Goal: Information Seeking & Learning: Check status

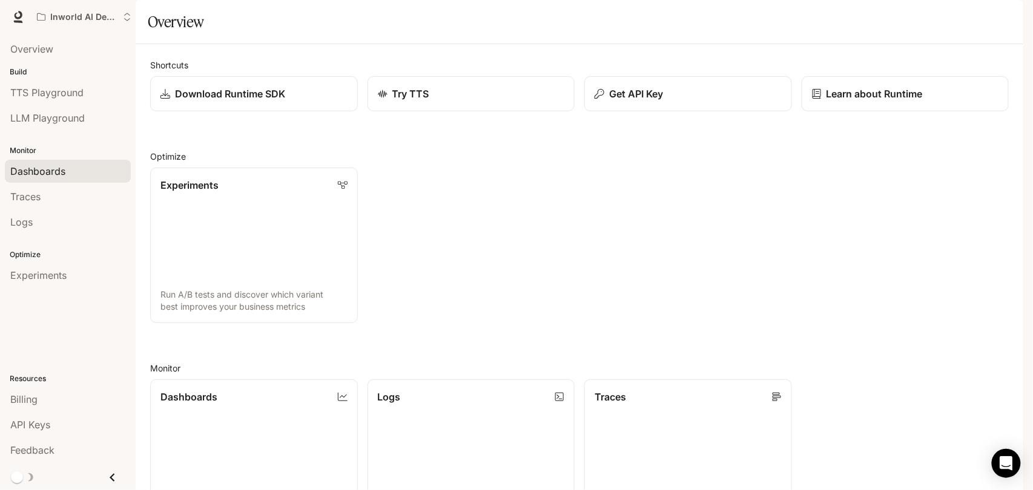
click at [54, 170] on span "Dashboards" at bounding box center [37, 171] width 55 height 15
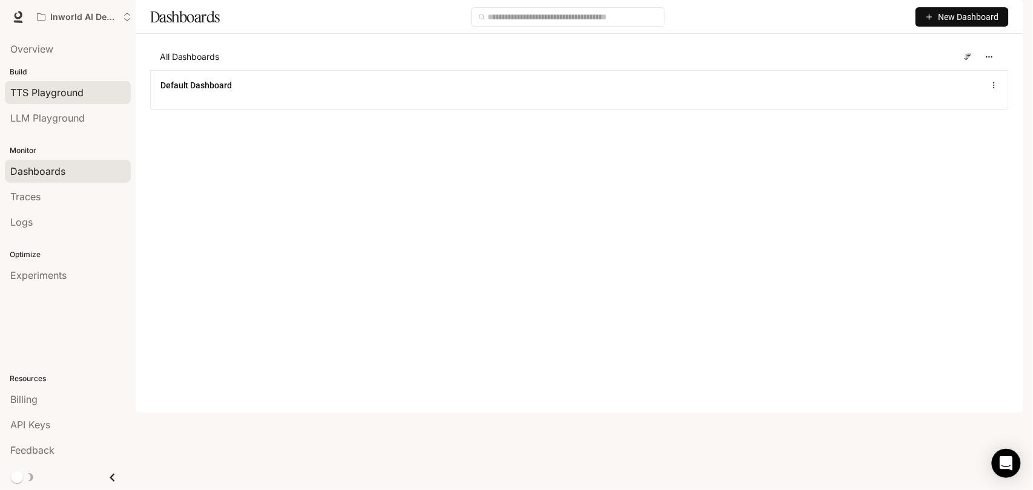
click at [39, 94] on span "TTS Playground" at bounding box center [46, 92] width 73 height 15
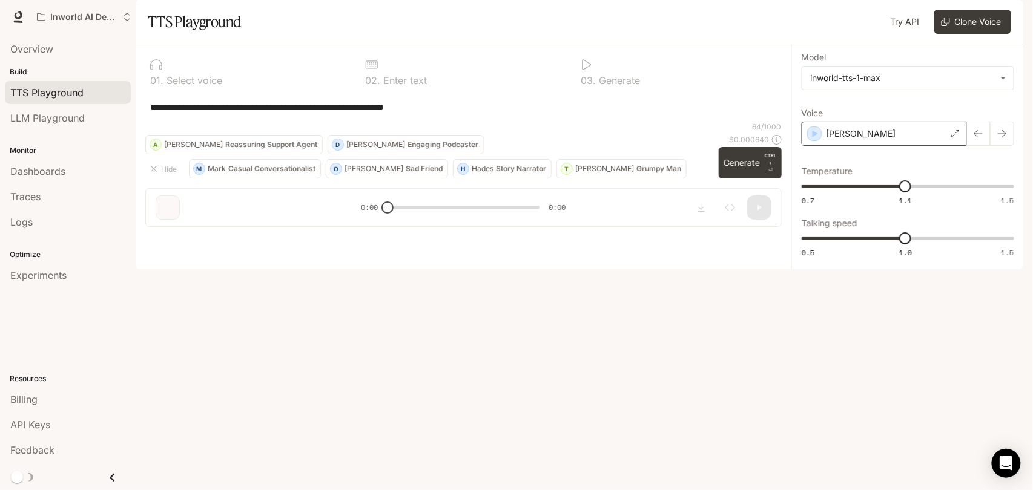
click at [880, 146] on div "Dennis" at bounding box center [884, 134] width 165 height 24
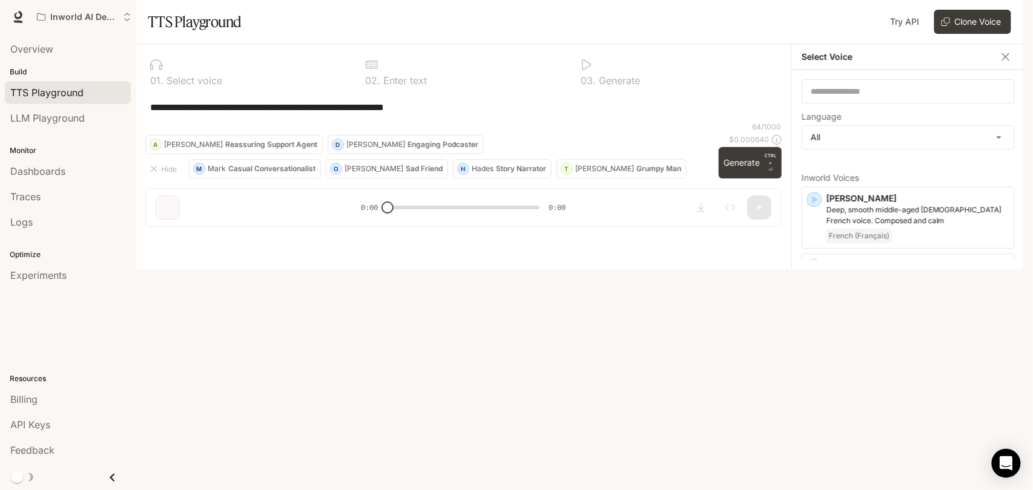
drag, startPoint x: 880, startPoint y: 166, endPoint x: 1008, endPoint y: 88, distance: 150.3
click at [1008, 63] on icon "button" at bounding box center [1006, 57] width 12 height 12
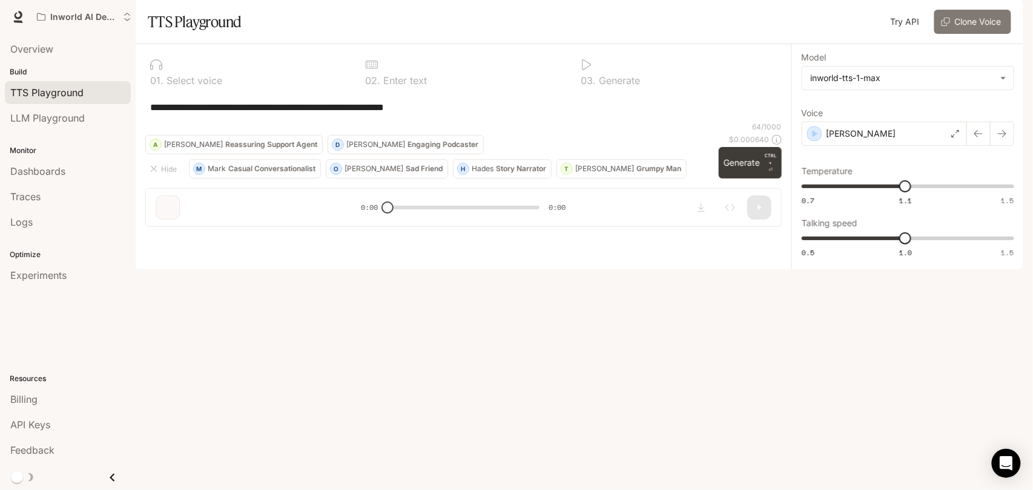
click at [964, 34] on button "Clone Voice" at bounding box center [972, 22] width 77 height 24
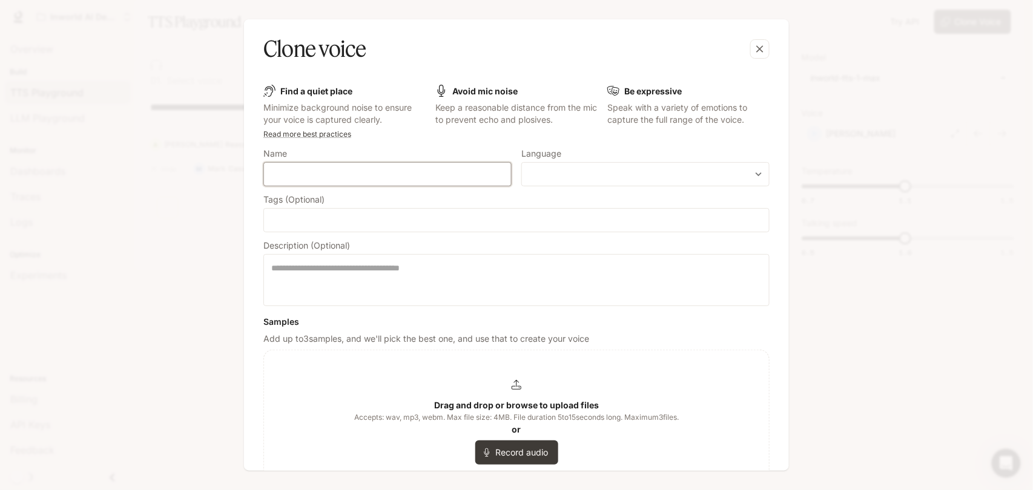
click at [402, 180] on input "text" at bounding box center [387, 174] width 247 height 12
type input "******"
click at [608, 171] on body "**********" at bounding box center [516, 245] width 1033 height 490
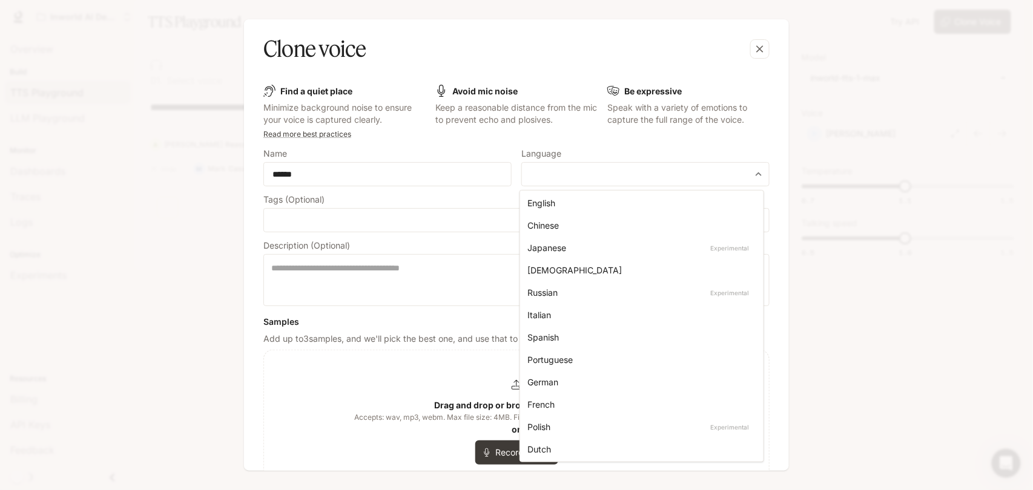
click at [583, 207] on div "English" at bounding box center [639, 203] width 224 height 13
type input "*****"
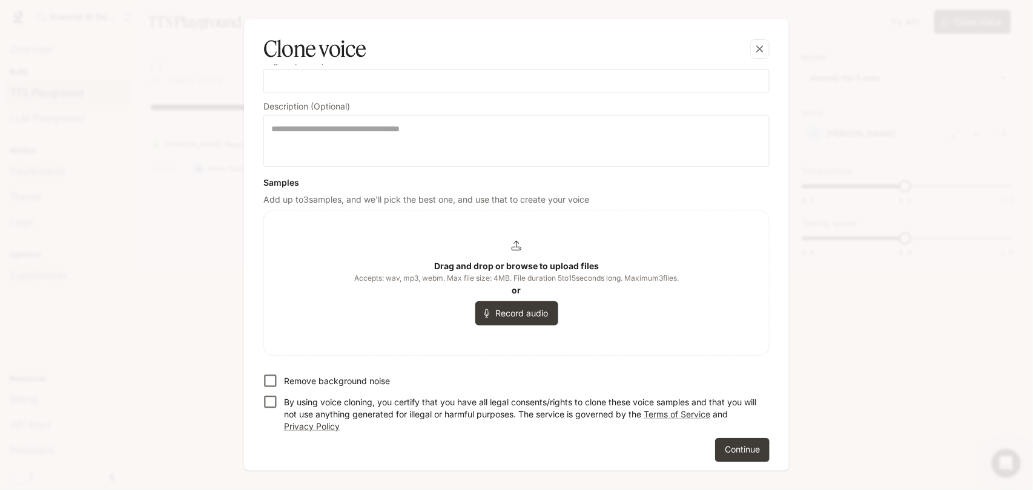
scroll to position [144, 0]
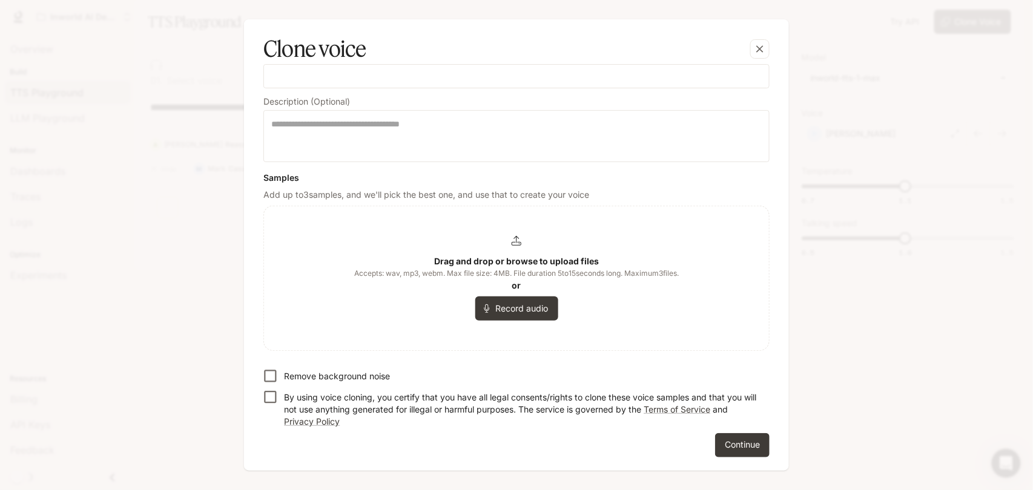
click at [312, 377] on p "Remove background noise" at bounding box center [337, 377] width 106 height 12
drag, startPoint x: 315, startPoint y: 396, endPoint x: 325, endPoint y: 391, distance: 10.8
click at [315, 395] on p "By using voice cloning, you certify that you have all legal consents/rights to …" at bounding box center [522, 410] width 476 height 36
click at [516, 310] on button "Record audio" at bounding box center [516, 309] width 83 height 24
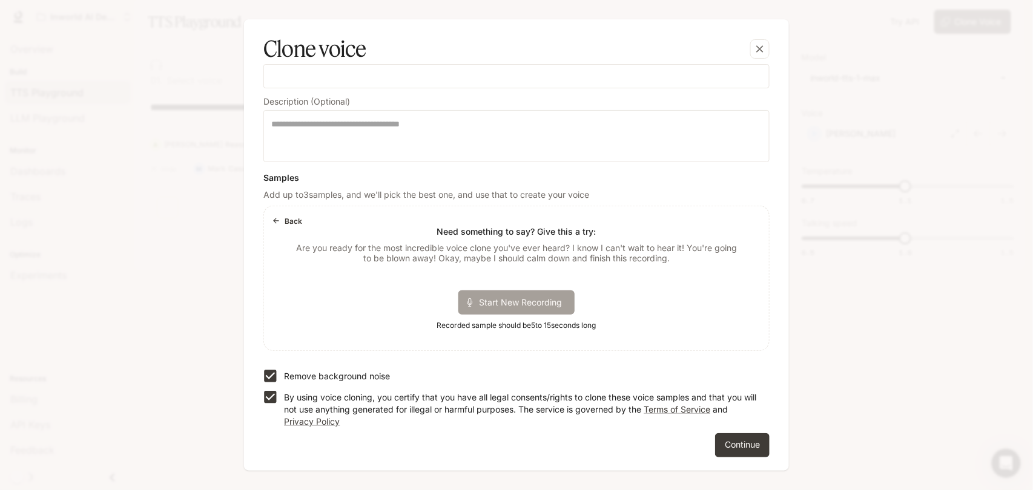
click at [521, 308] on span "Start New Recording" at bounding box center [524, 302] width 91 height 13
click at [564, 299] on p "00:14" at bounding box center [565, 303] width 37 height 18
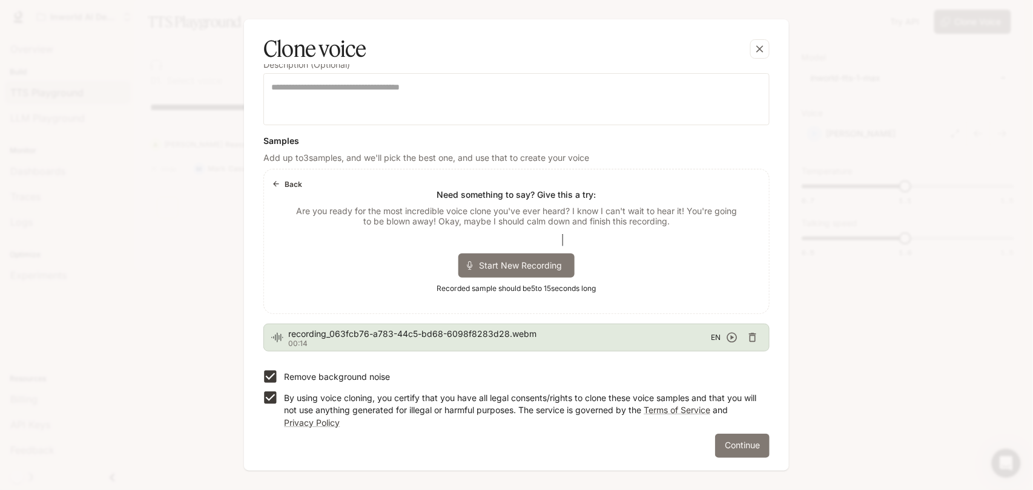
scroll to position [182, 0]
click at [741, 448] on button "Continue" at bounding box center [742, 446] width 54 height 24
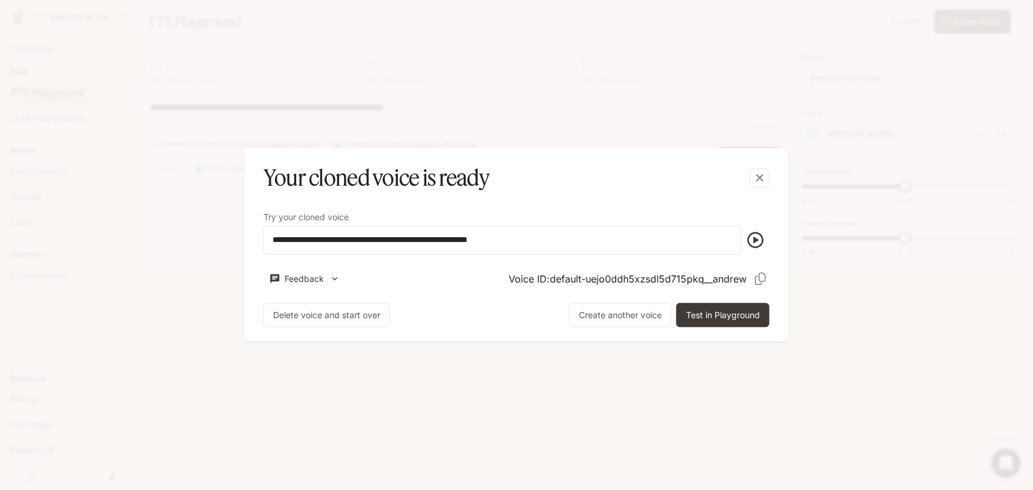
scroll to position [0, 0]
click at [764, 177] on icon "button" at bounding box center [760, 178] width 12 height 12
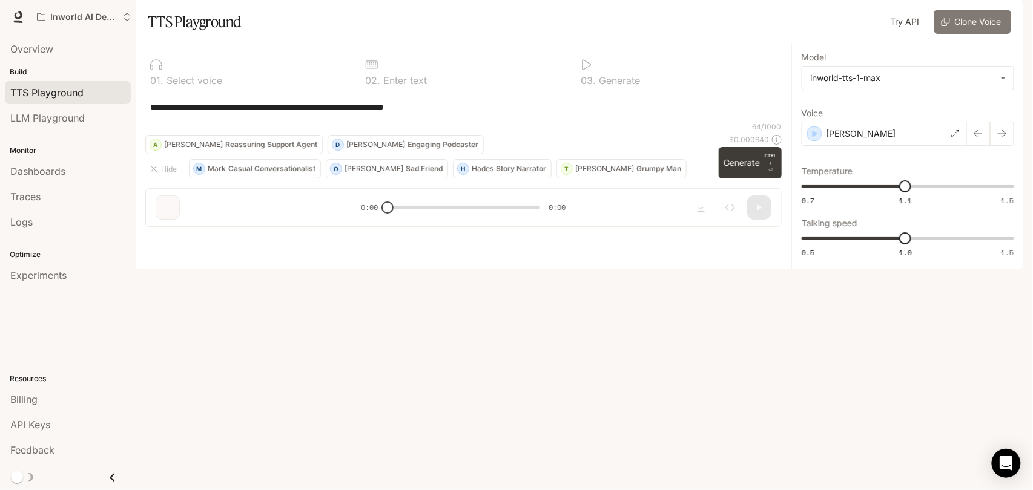
click at [969, 34] on button "Clone Voice" at bounding box center [972, 22] width 77 height 24
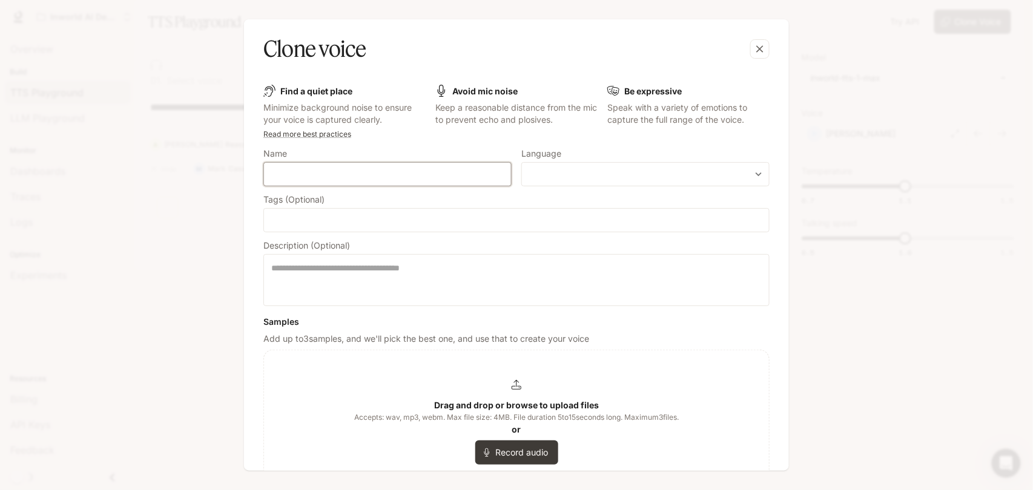
click at [366, 170] on input "text" at bounding box center [387, 174] width 247 height 12
type input "******"
click at [542, 176] on body "**********" at bounding box center [516, 245] width 1033 height 490
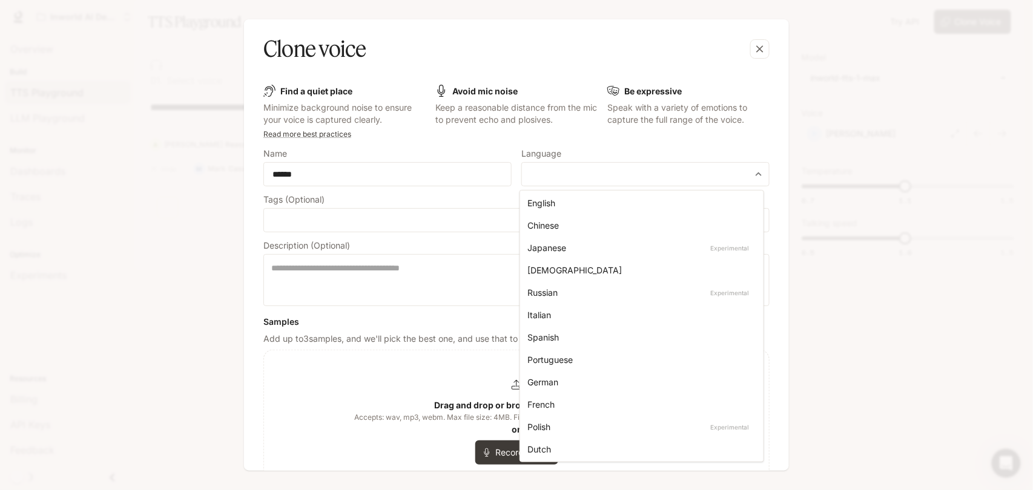
click at [554, 204] on div "English" at bounding box center [639, 203] width 224 height 13
type input "*****"
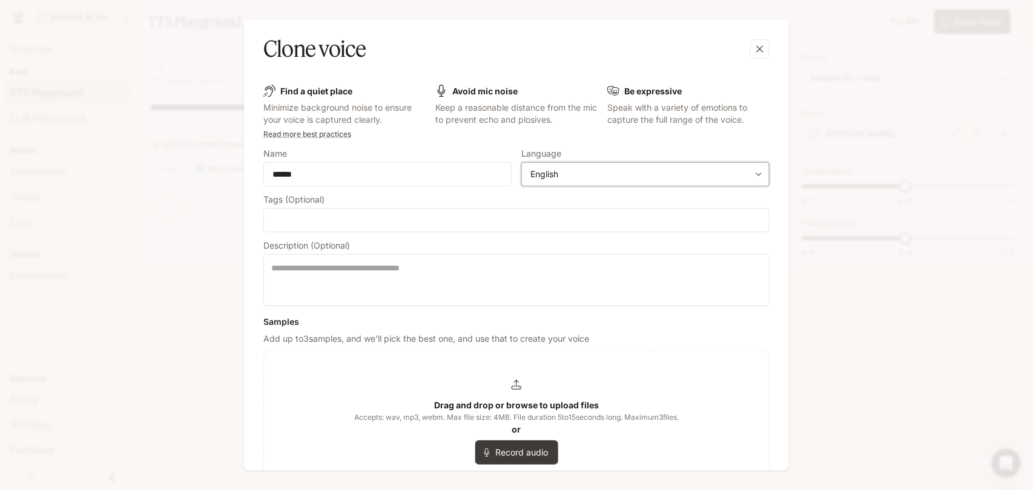
scroll to position [144, 0]
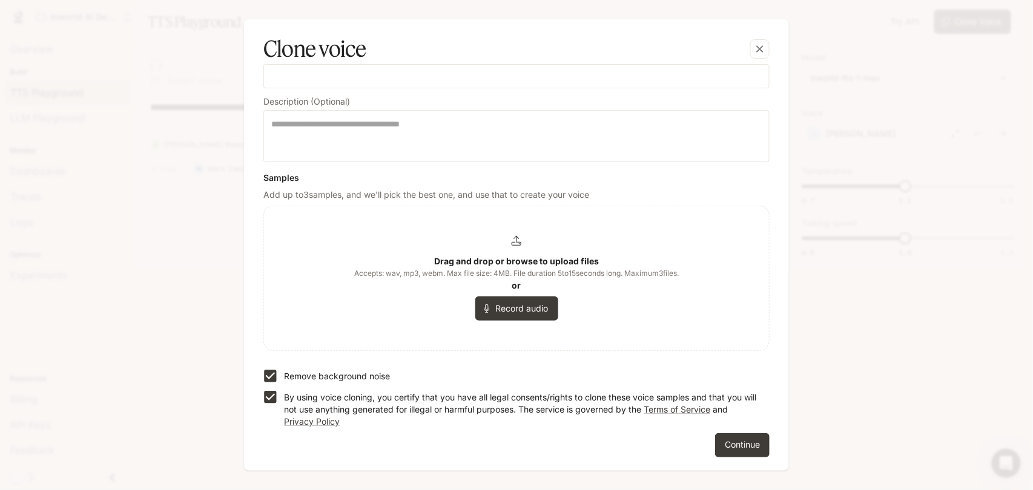
click at [495, 332] on div "Drag and drop or browse to upload files Accepts: wav, mp3, webm. Max file size:…" at bounding box center [516, 278] width 505 height 144
click at [501, 311] on button "Record audio" at bounding box center [516, 309] width 83 height 24
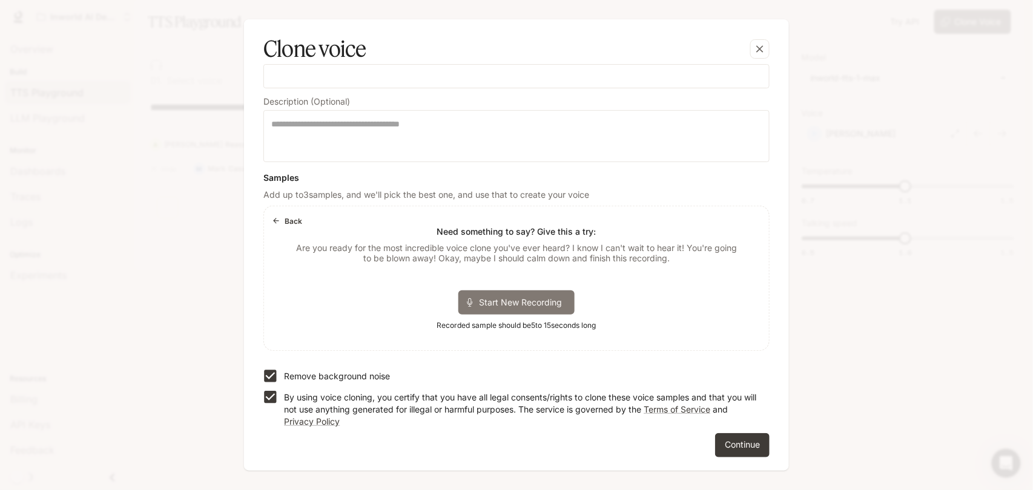
click at [484, 302] on span "Start New Recording" at bounding box center [524, 302] width 91 height 13
click at [458, 303] on div at bounding box center [456, 302] width 11 height 11
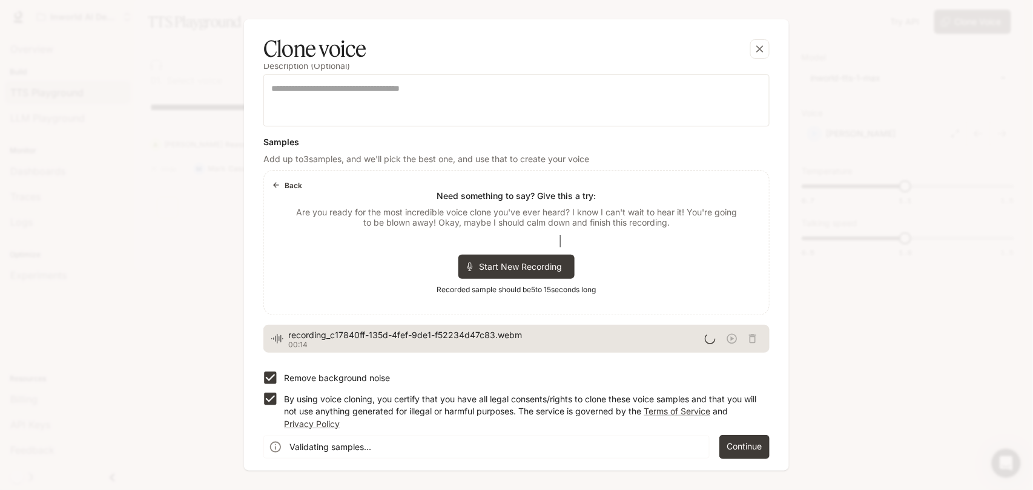
scroll to position [182, 0]
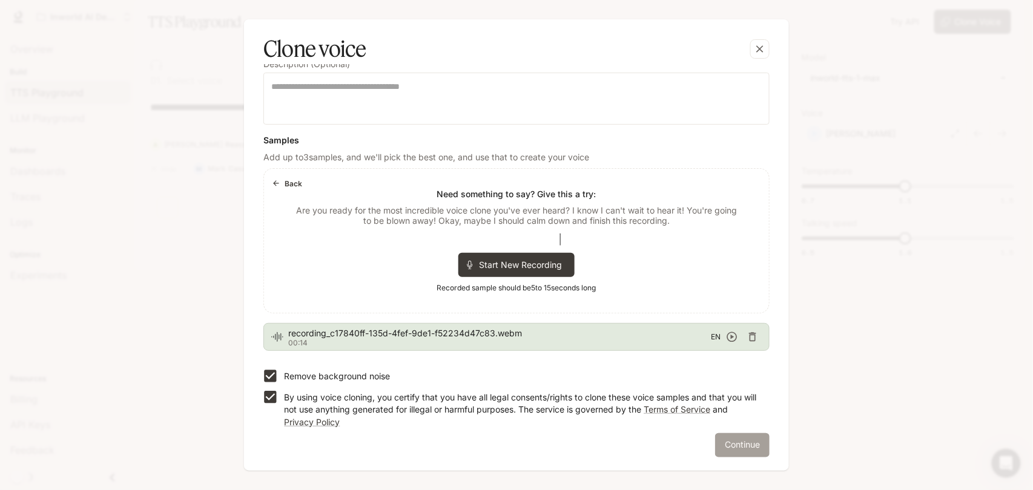
click at [727, 438] on button "Continue" at bounding box center [742, 446] width 54 height 24
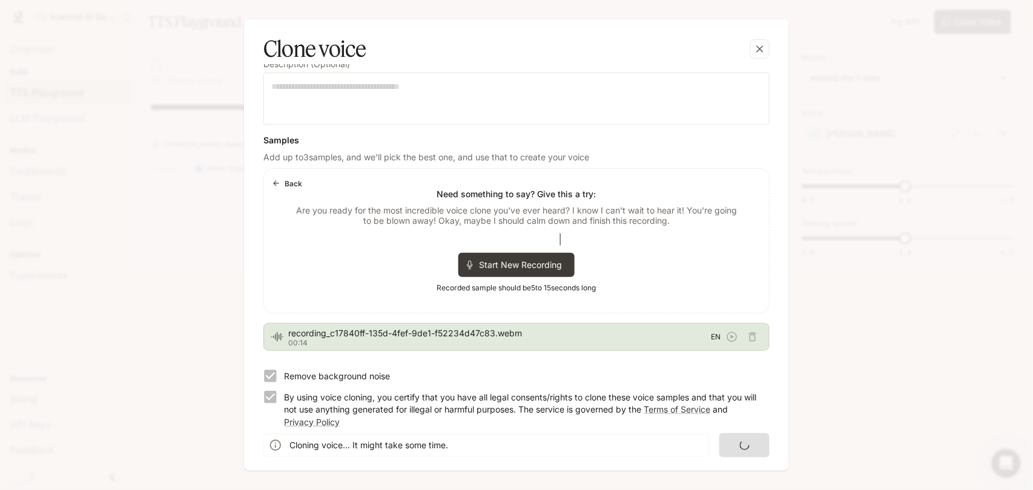
scroll to position [0, 0]
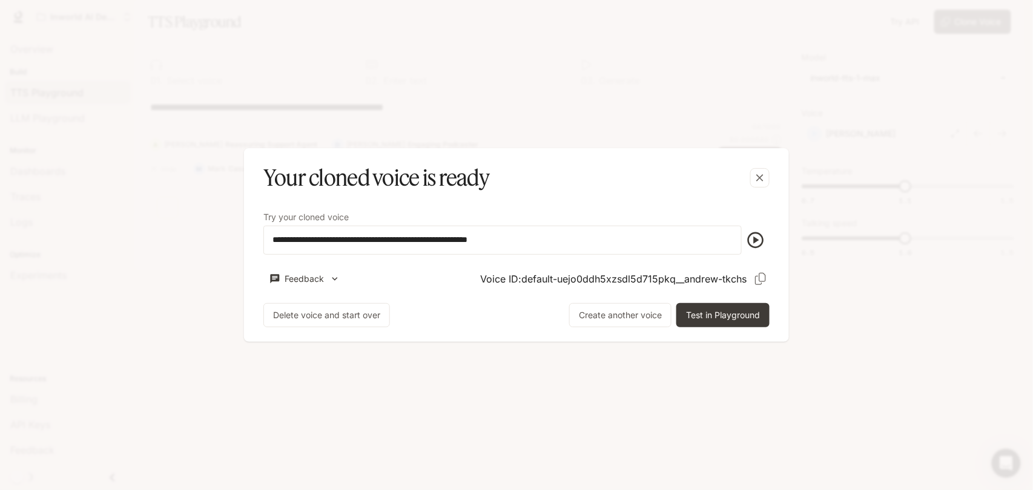
click at [759, 241] on icon "button" at bounding box center [755, 240] width 19 height 19
click at [734, 319] on button "Test in Playground" at bounding box center [722, 315] width 93 height 24
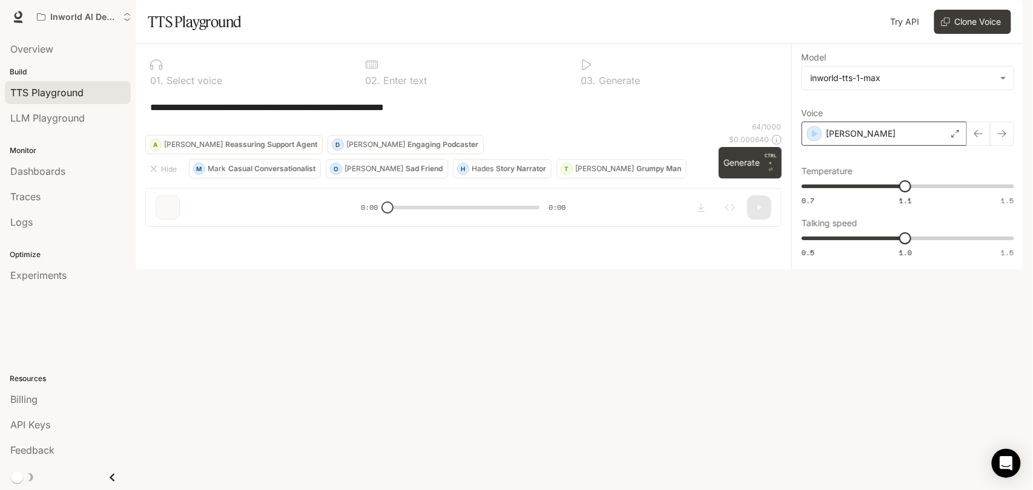
click at [869, 146] on div "Andrew" at bounding box center [884, 134] width 165 height 24
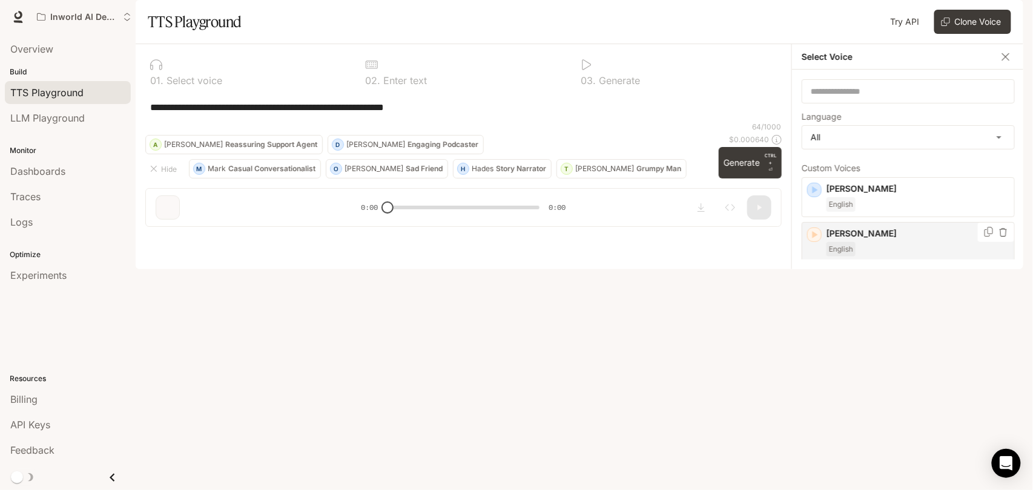
click at [999, 237] on icon "button" at bounding box center [1003, 232] width 8 height 8
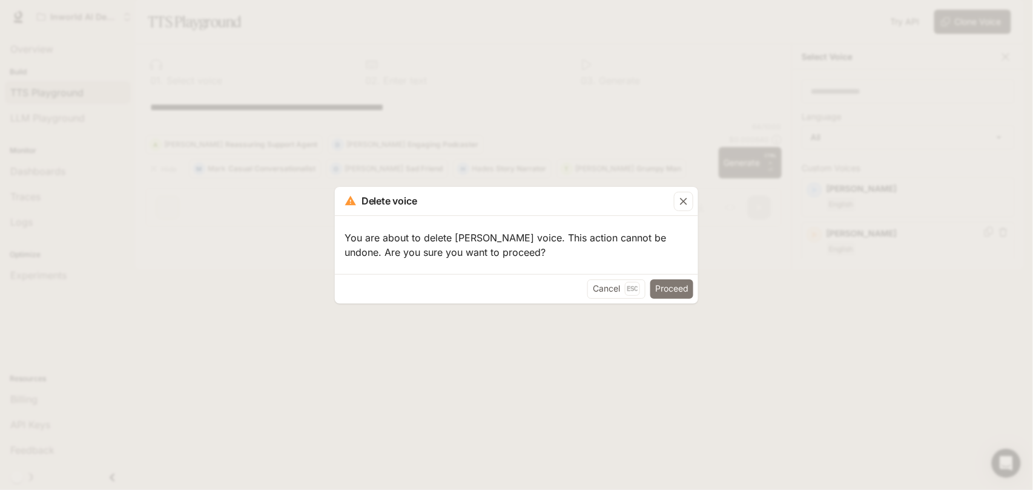
click at [679, 292] on button "Proceed" at bounding box center [671, 289] width 43 height 19
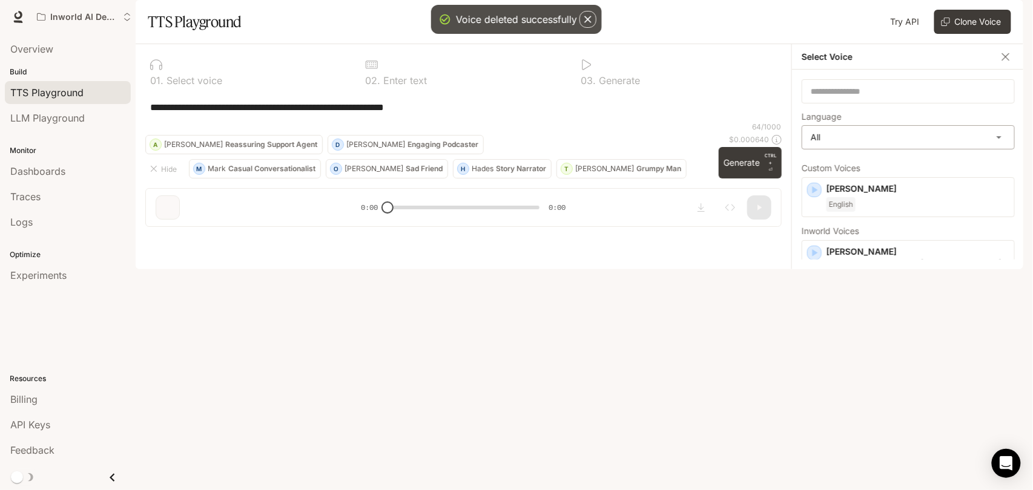
click at [892, 167] on body "**********" at bounding box center [516, 245] width 1033 height 490
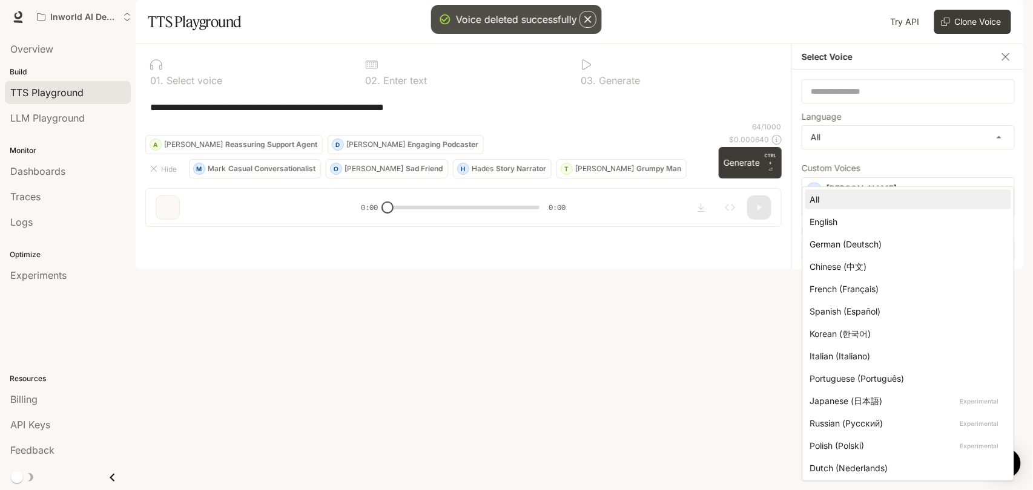
click at [889, 166] on div at bounding box center [516, 245] width 1033 height 490
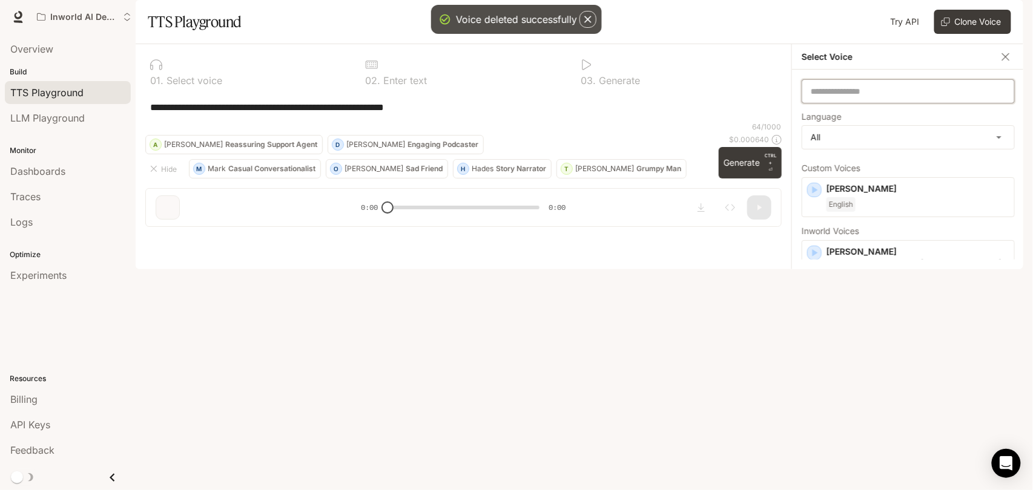
click at [877, 97] on input "text" at bounding box center [908, 91] width 212 height 12
click at [1010, 63] on icon "button" at bounding box center [1006, 57] width 12 height 12
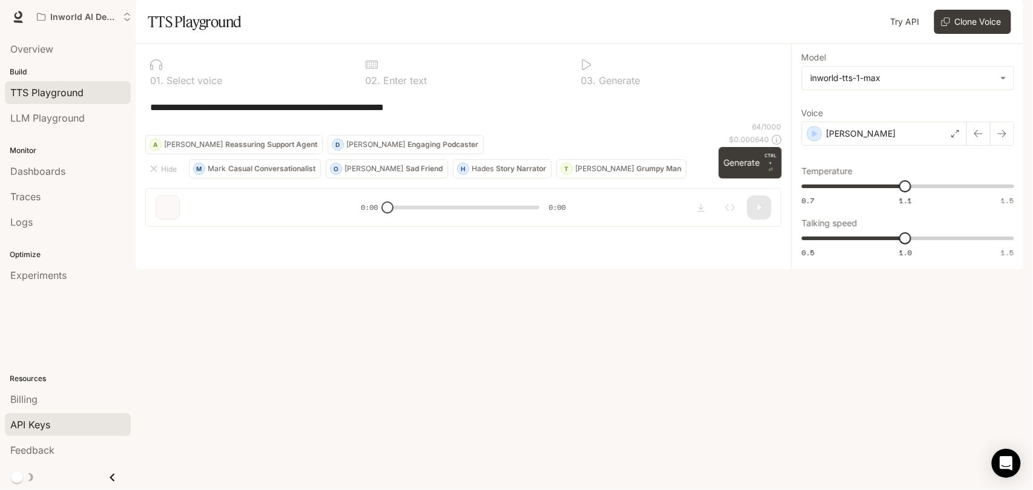
click at [64, 420] on div "API Keys" at bounding box center [67, 425] width 115 height 15
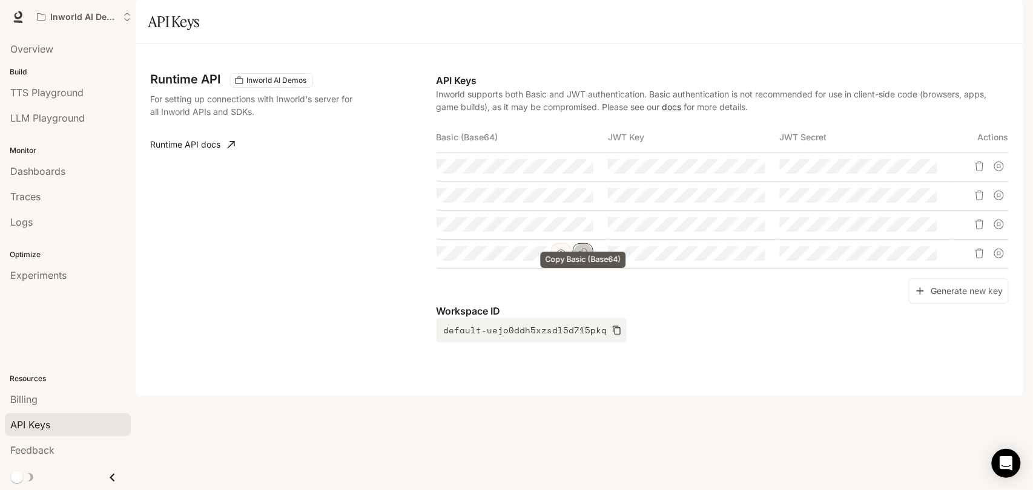
click at [587, 259] on icon "Copy Basic (Base64)" at bounding box center [583, 254] width 10 height 10
click at [49, 275] on span "Experiments" at bounding box center [38, 275] width 56 height 15
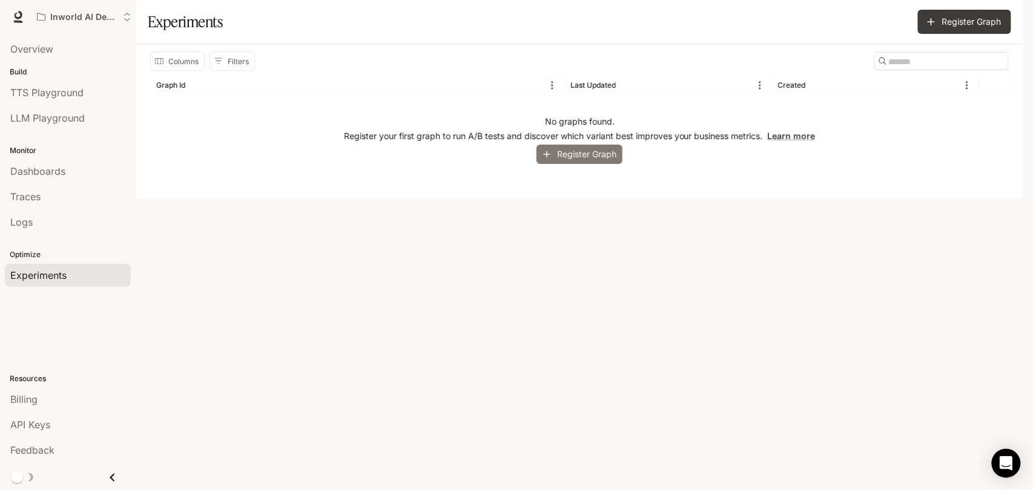
click at [587, 165] on button "Register Graph" at bounding box center [579, 155] width 86 height 20
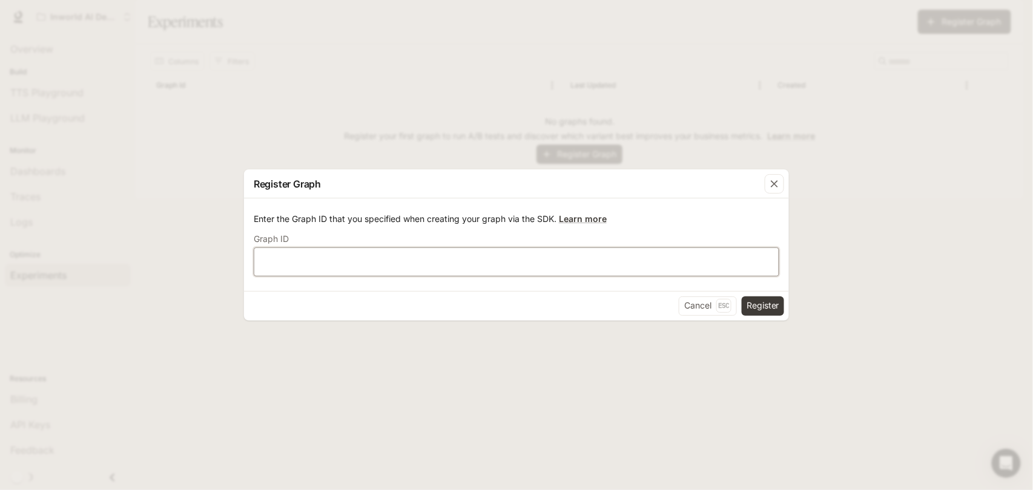
click at [491, 268] on input "text" at bounding box center [516, 262] width 524 height 12
paste input "**********"
type input "**********"
click at [756, 305] on button "Register" at bounding box center [763, 306] width 42 height 19
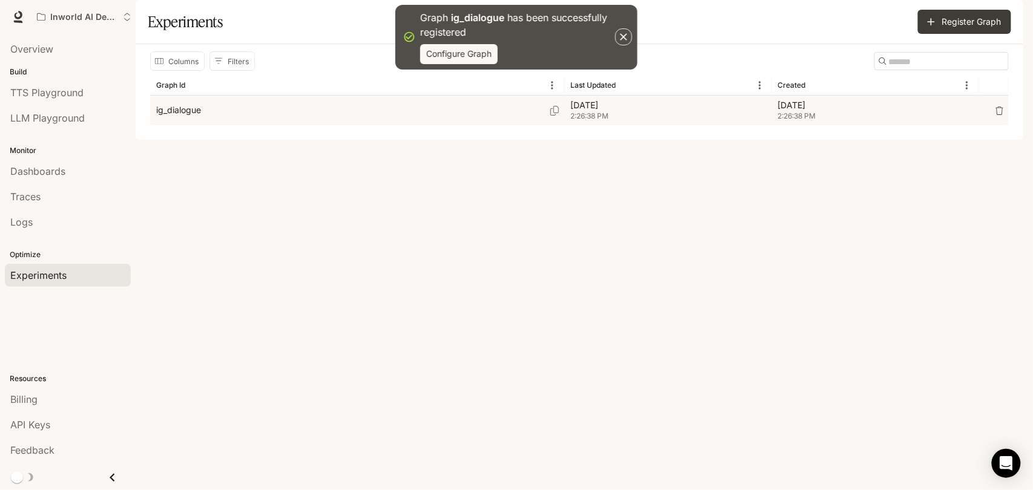
click at [863, 111] on p "Oct 15, 2025" at bounding box center [875, 105] width 195 height 12
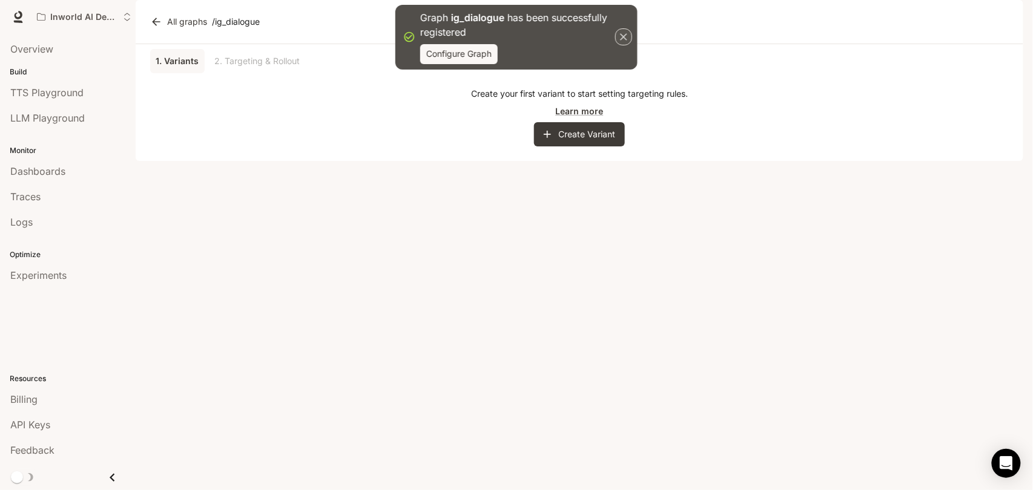
click at [619, 39] on icon "button" at bounding box center [624, 37] width 12 height 12
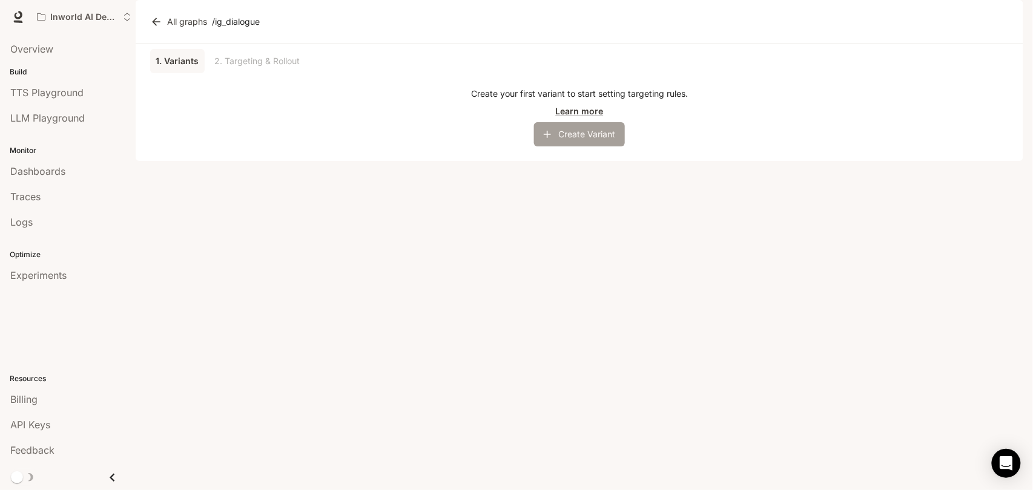
click at [598, 147] on button "Create Variant" at bounding box center [579, 134] width 91 height 24
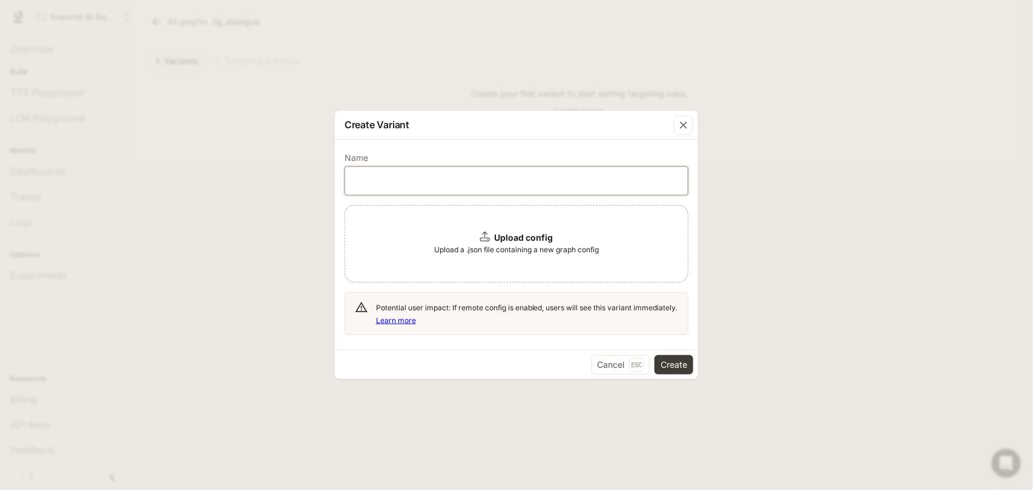
click at [461, 181] on input "text" at bounding box center [516, 181] width 343 height 12
click at [451, 179] on input "text" at bounding box center [516, 181] width 343 height 12
paste input "**********"
type input "**********"
click at [509, 238] on b "Upload config" at bounding box center [524, 238] width 59 height 10
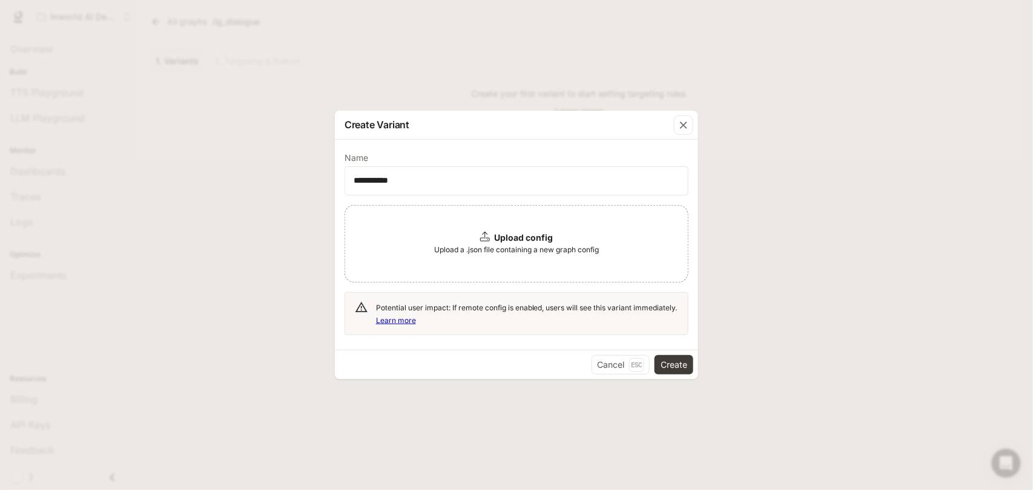
click at [478, 237] on div "Upload config Upload a .json file containing a new graph config" at bounding box center [517, 244] width 344 height 78
click at [490, 247] on span "Upload a .json file containing a new graph config" at bounding box center [516, 250] width 165 height 12
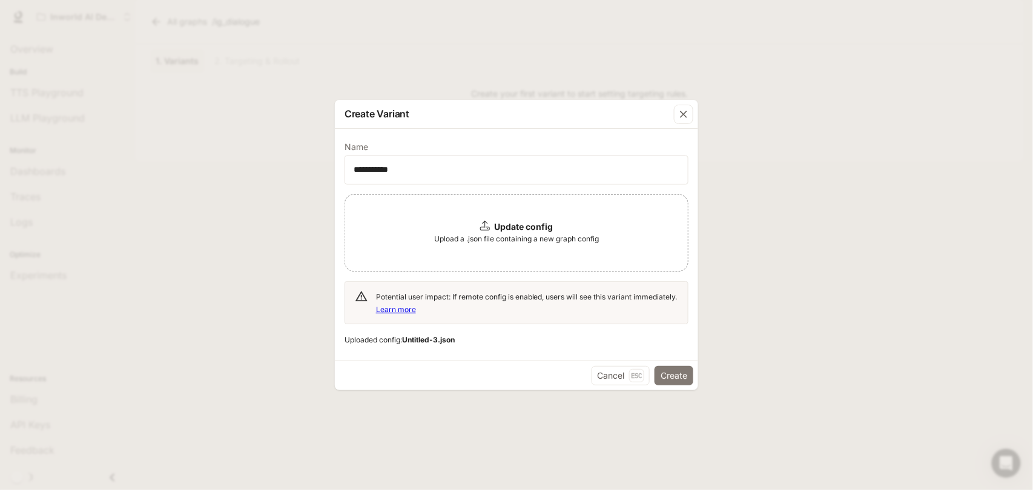
click at [667, 369] on button "Create" at bounding box center [674, 375] width 39 height 19
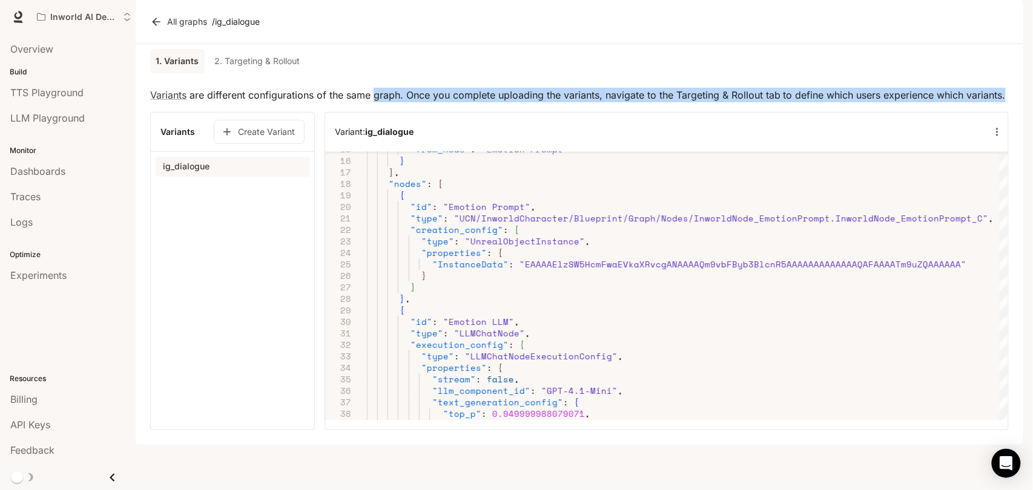
drag, startPoint x: 374, startPoint y: 130, endPoint x: 1000, endPoint y: 126, distance: 626.1
click at [1005, 102] on p "Variants are different configurations of the same graph. Once you complete uplo…" at bounding box center [579, 95] width 859 height 15
click at [484, 102] on p "Variants are different configurations of the same graph. Once you complete uplo…" at bounding box center [579, 95] width 859 height 15
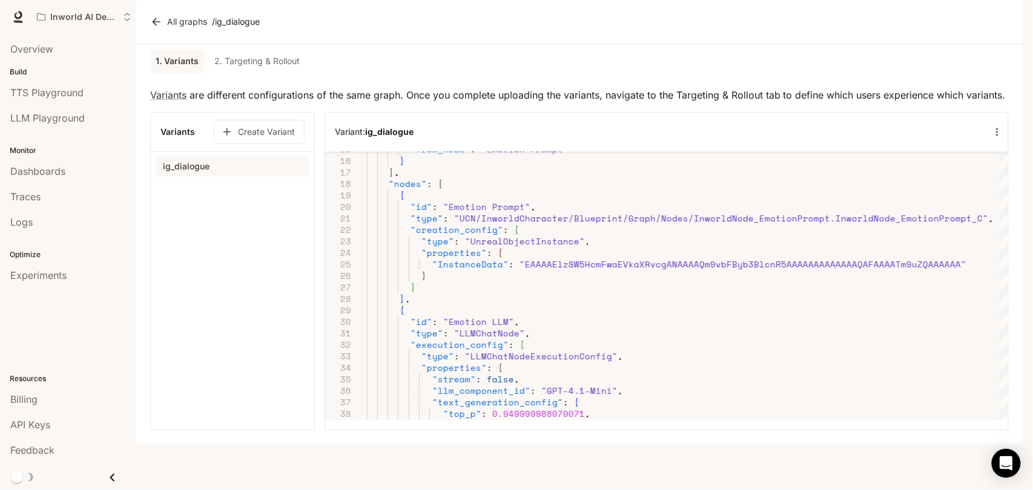
click at [246, 73] on link "2. Targeting & Rollout" at bounding box center [257, 61] width 95 height 24
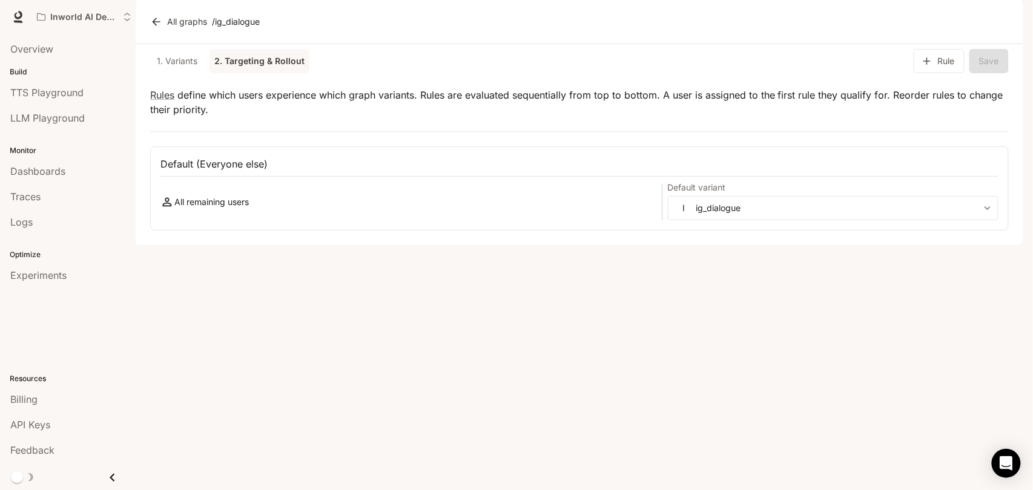
click at [190, 73] on link "1. Variants" at bounding box center [177, 61] width 54 height 24
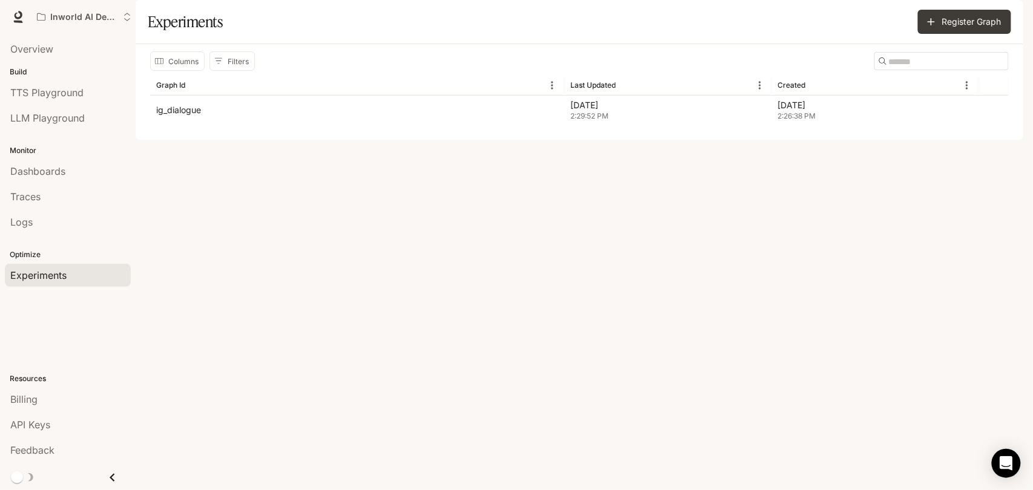
drag, startPoint x: 177, startPoint y: 139, endPoint x: 882, endPoint y: 200, distance: 706.8
click at [811, 140] on div "Columns Filters ​ Graph Id Last Updated Created ig_dialogue Oct 15, 2025 2:29:5…" at bounding box center [580, 92] width 888 height 96
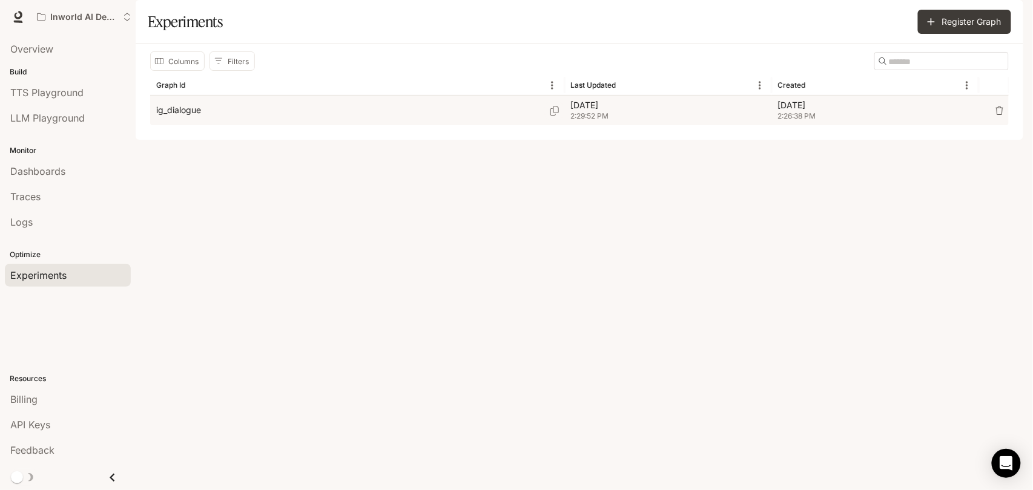
click at [1003, 115] on icon "button" at bounding box center [999, 111] width 8 height 8
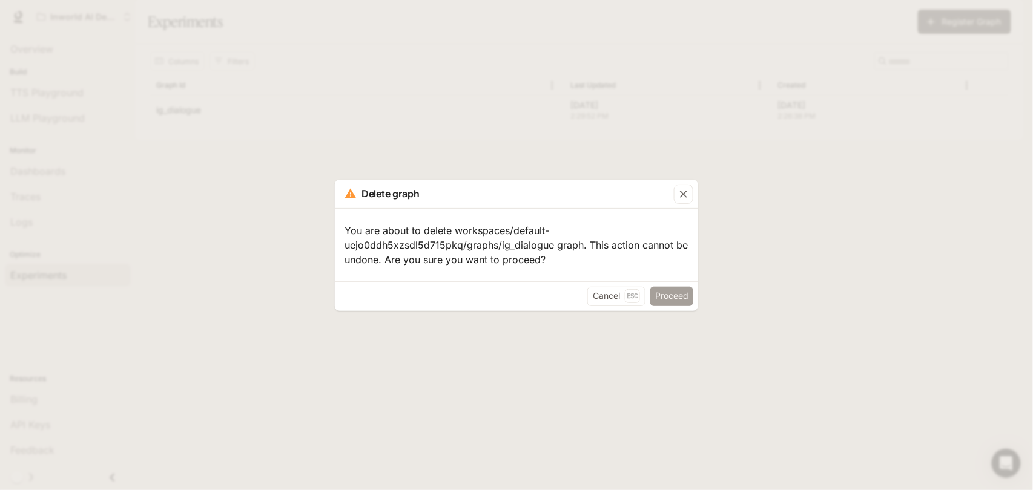
click at [673, 304] on button "Proceed" at bounding box center [671, 296] width 43 height 19
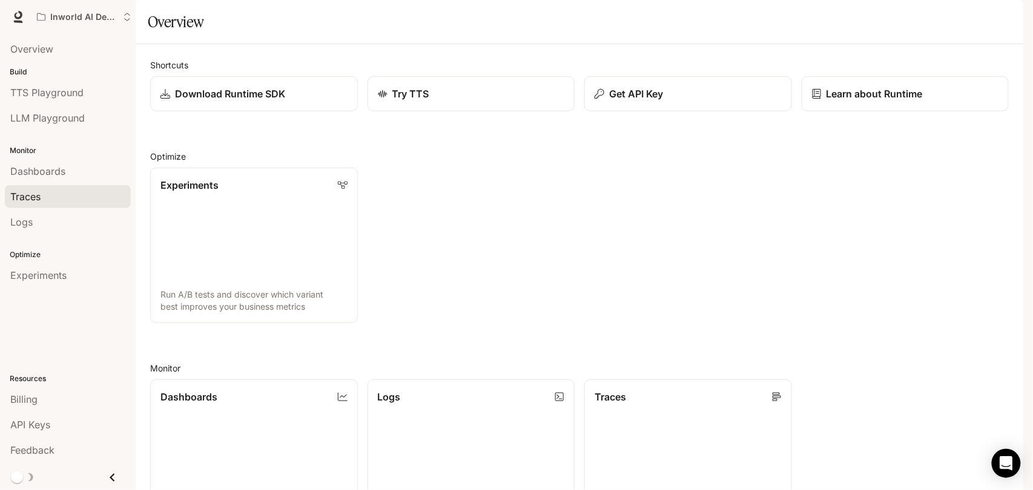
click at [93, 196] on div "Traces" at bounding box center [67, 197] width 115 height 15
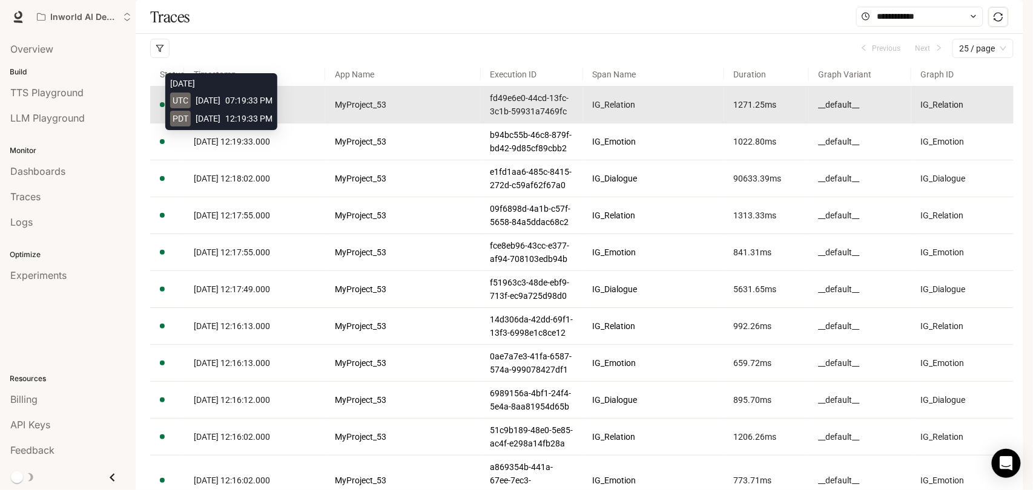
click at [245, 110] on span "[DATE] 12:19:33.000" at bounding box center [232, 105] width 76 height 10
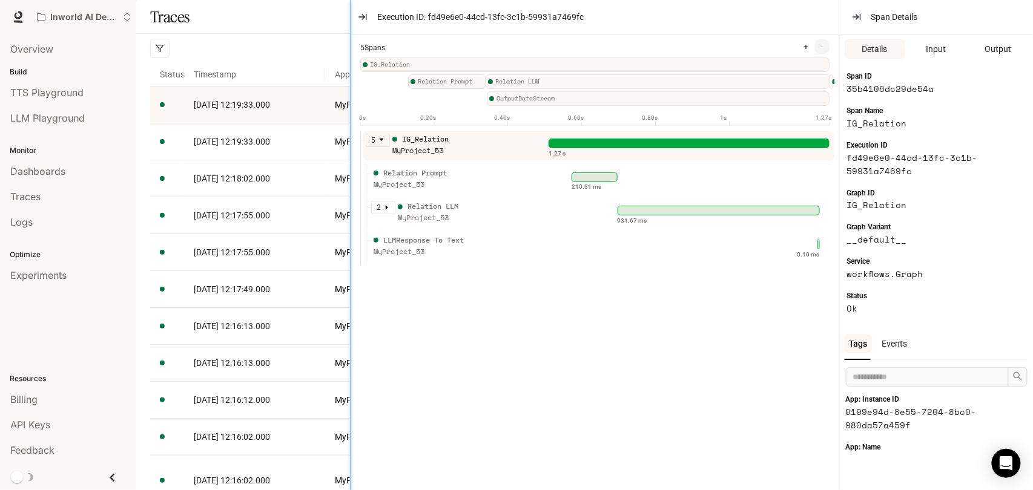
drag, startPoint x: 550, startPoint y: 147, endPoint x: 352, endPoint y: 153, distance: 198.1
click at [352, 153] on div at bounding box center [351, 245] width 6 height 490
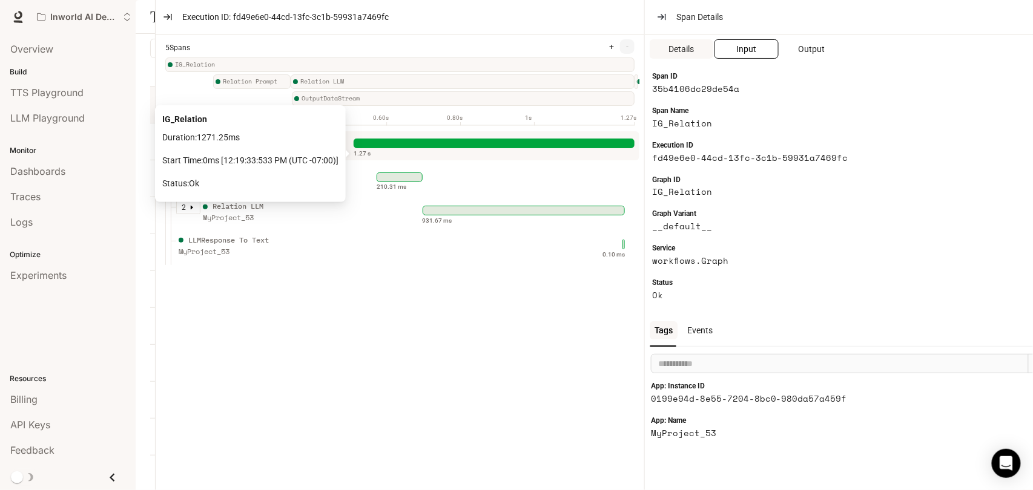
drag, startPoint x: 606, startPoint y: 160, endPoint x: 742, endPoint y: 56, distance: 172.3
click at [742, 56] on button "Input" at bounding box center [747, 48] width 64 height 19
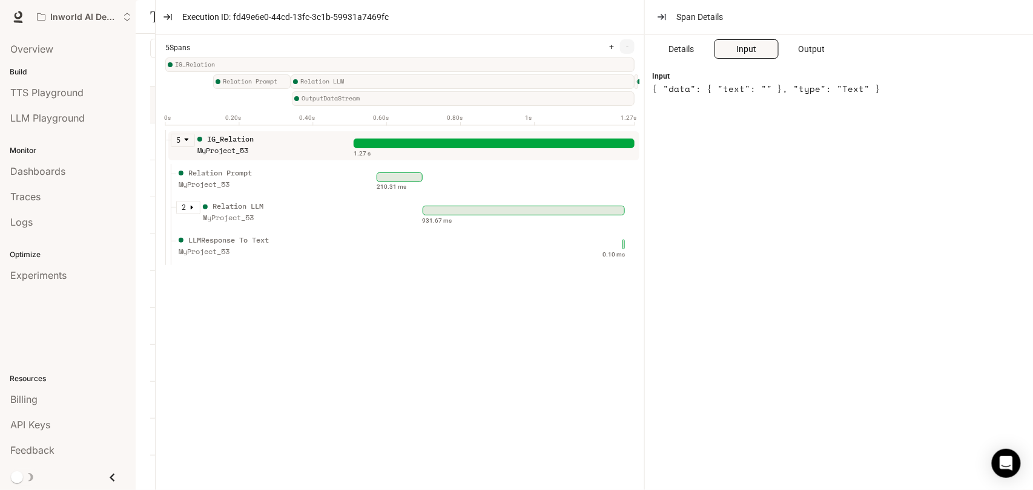
click at [742, 54] on span "Input" at bounding box center [746, 48] width 20 height 13
click at [801, 52] on span "Output" at bounding box center [811, 48] width 27 height 13
click at [715, 52] on button "Input" at bounding box center [747, 48] width 64 height 19
click at [703, 51] on button "Details" at bounding box center [682, 48] width 64 height 19
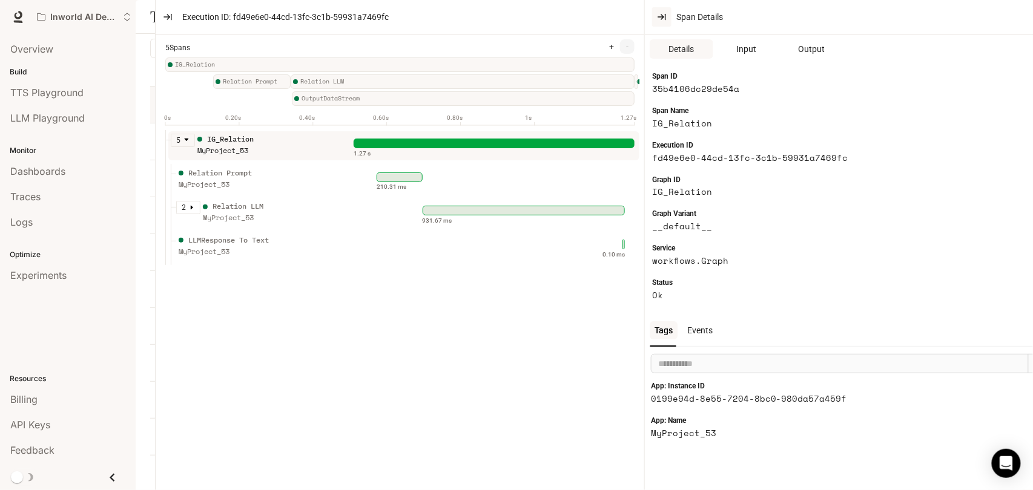
click at [656, 19] on button "button" at bounding box center [661, 16] width 19 height 19
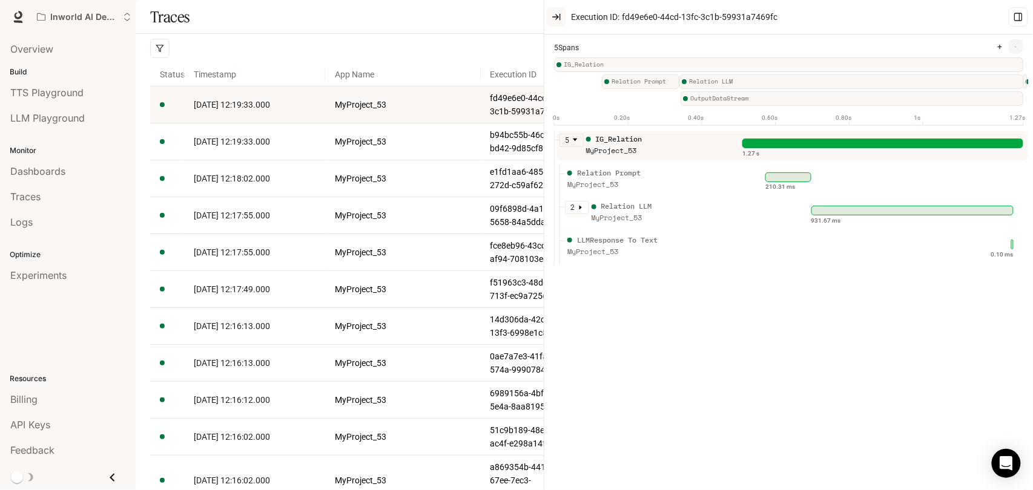
click at [552, 16] on icon "button" at bounding box center [557, 17] width 10 height 10
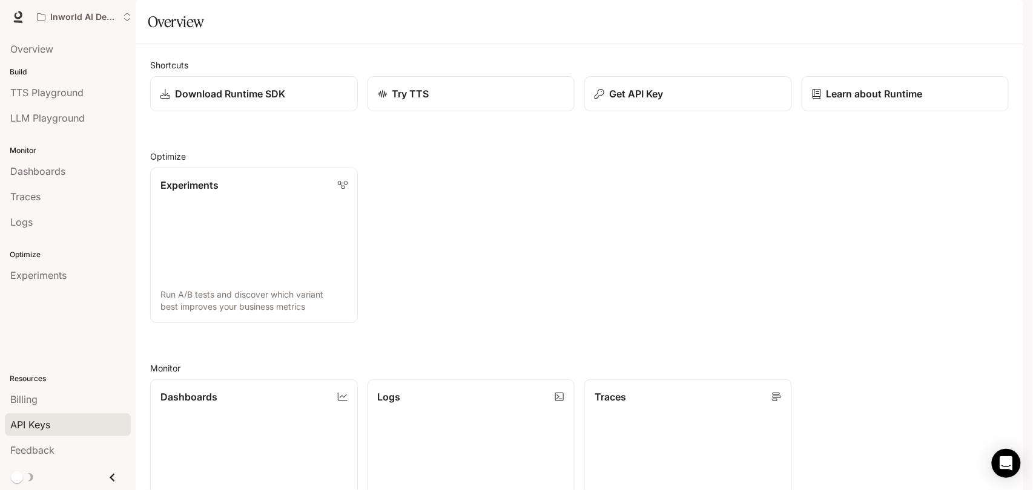
click at [58, 429] on div "API Keys" at bounding box center [67, 425] width 115 height 15
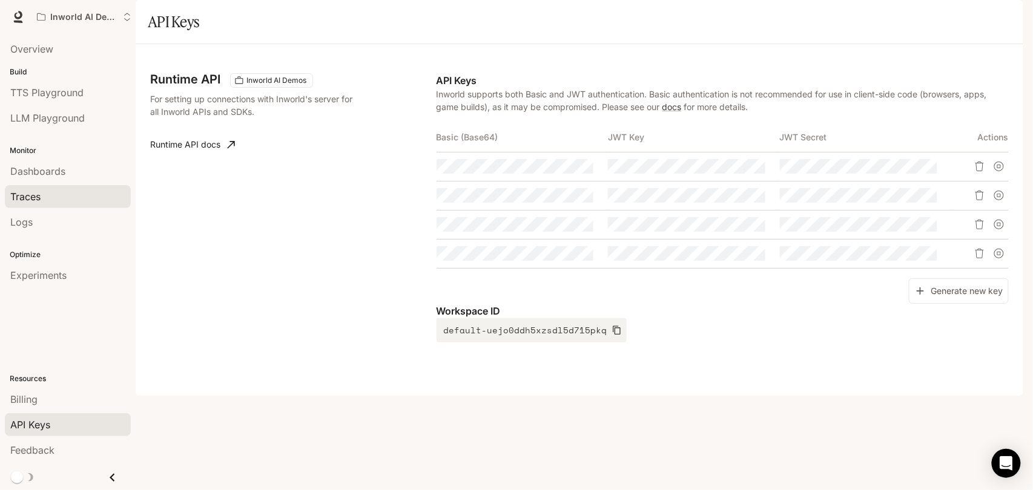
click at [50, 196] on div "Traces" at bounding box center [67, 197] width 115 height 15
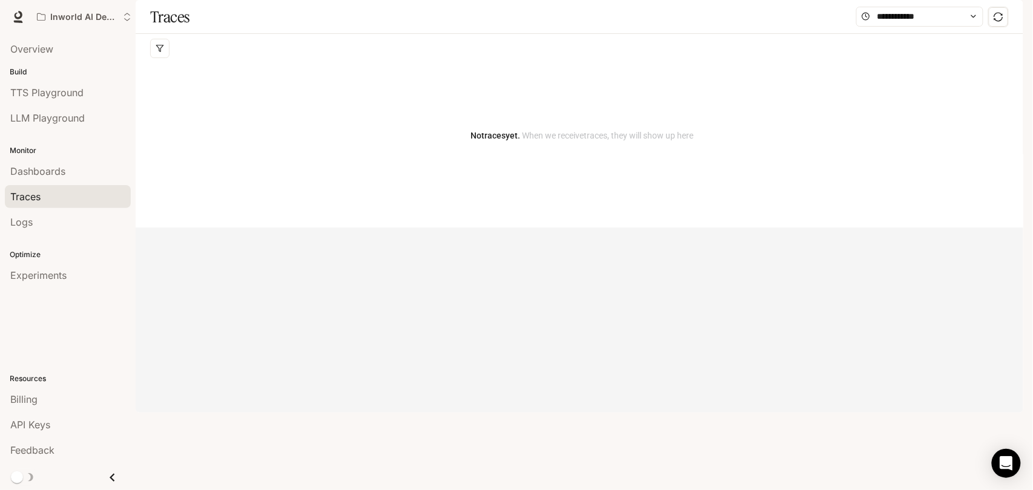
click at [50, 222] on div "Logs" at bounding box center [67, 222] width 115 height 15
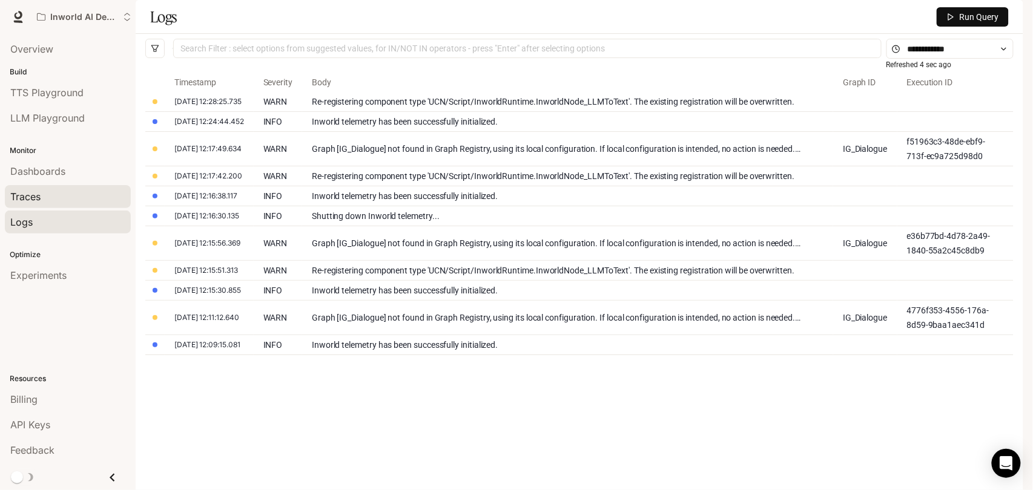
click at [68, 195] on div "Traces" at bounding box center [67, 197] width 115 height 15
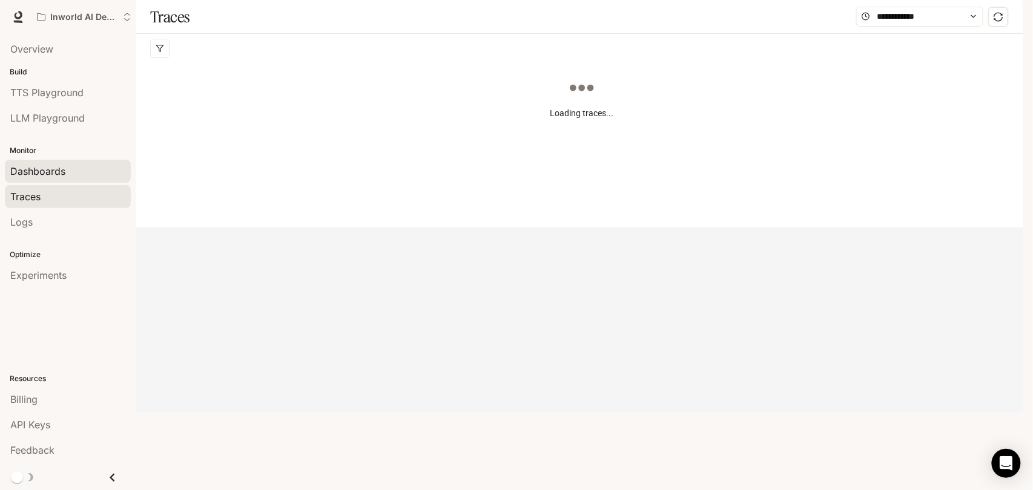
click at [69, 174] on div "Dashboards" at bounding box center [67, 171] width 115 height 15
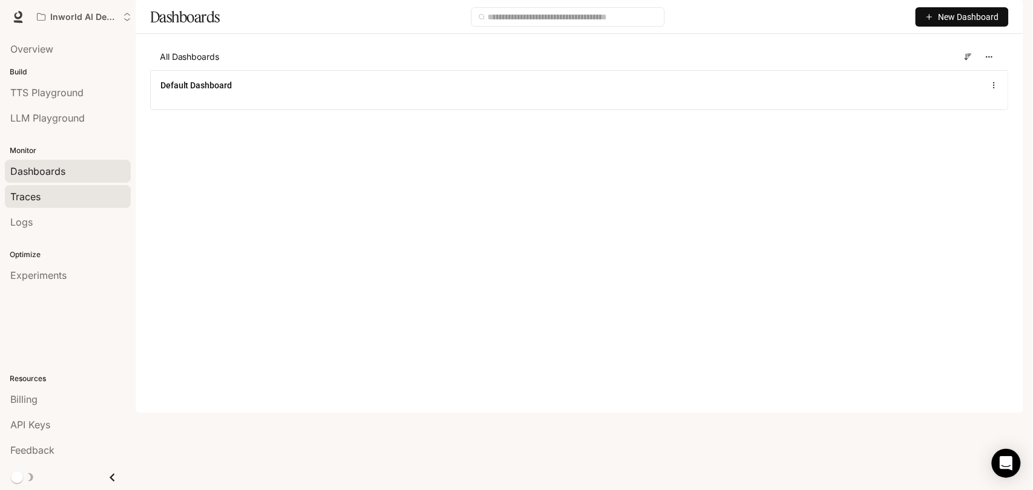
click at [69, 190] on div "Traces" at bounding box center [67, 197] width 115 height 15
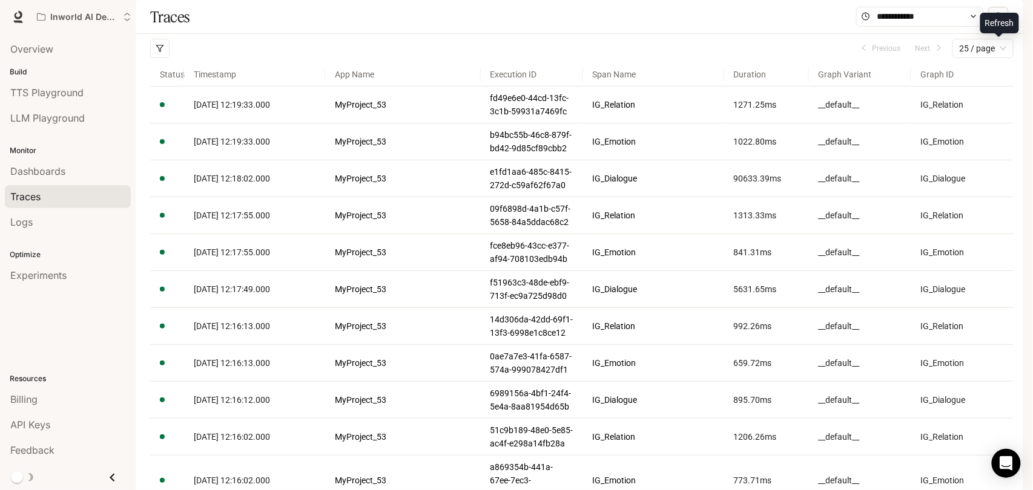
click at [1000, 22] on icon "sync" at bounding box center [999, 17] width 10 height 10
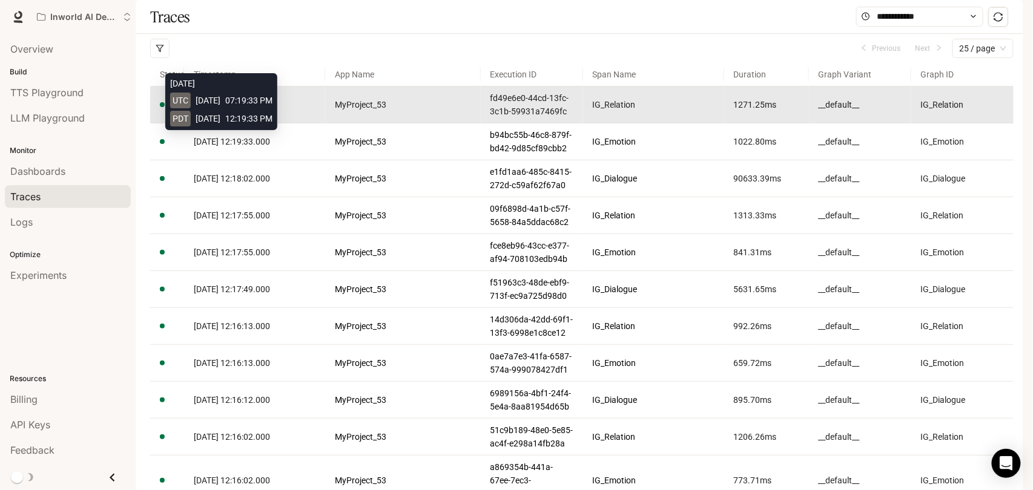
click at [270, 110] on span "[DATE] 12:19:33.000" at bounding box center [232, 105] width 76 height 10
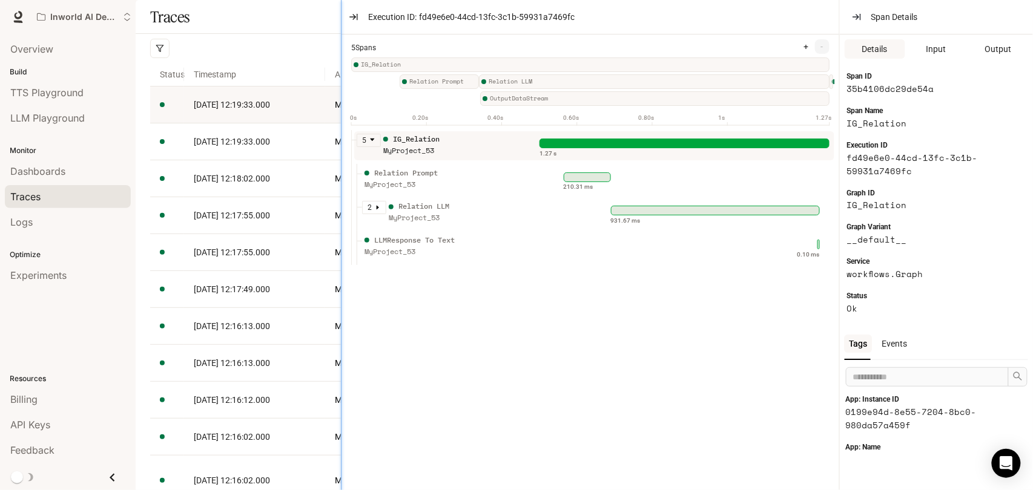
drag, startPoint x: 550, startPoint y: 168, endPoint x: 343, endPoint y: 171, distance: 207.1
click at [343, 171] on div at bounding box center [341, 245] width 6 height 490
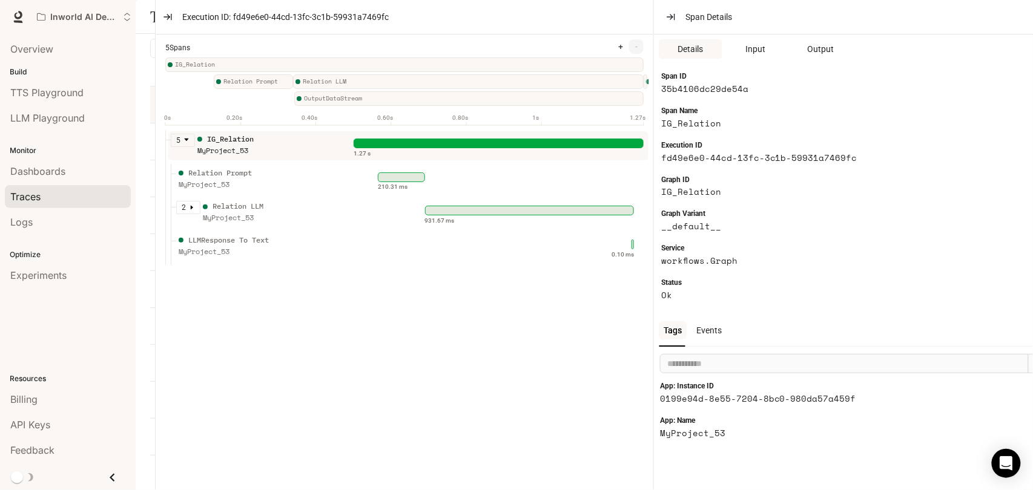
drag, startPoint x: 838, startPoint y: 183, endPoint x: 481, endPoint y: 178, distance: 357.3
click at [698, 329] on div "Events" at bounding box center [709, 331] width 35 height 18
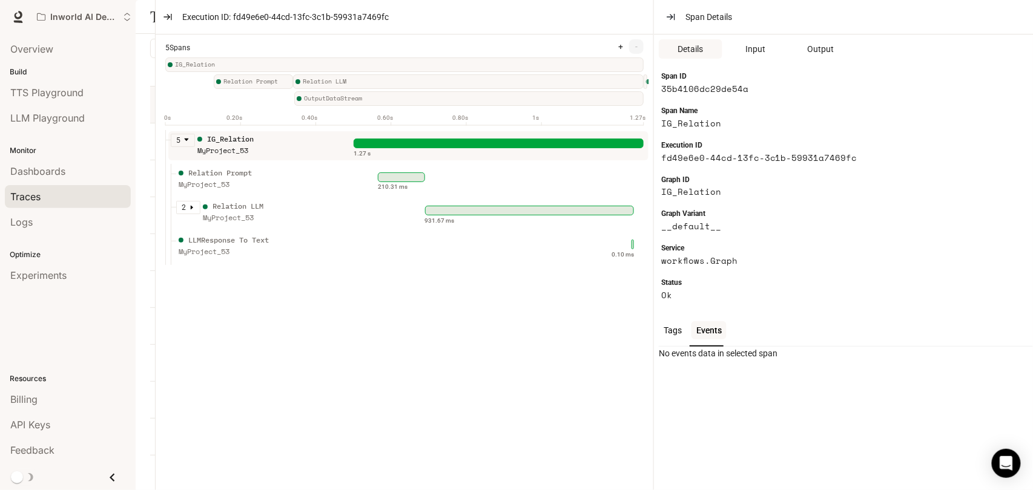
click at [681, 332] on div "Tags" at bounding box center [673, 331] width 28 height 18
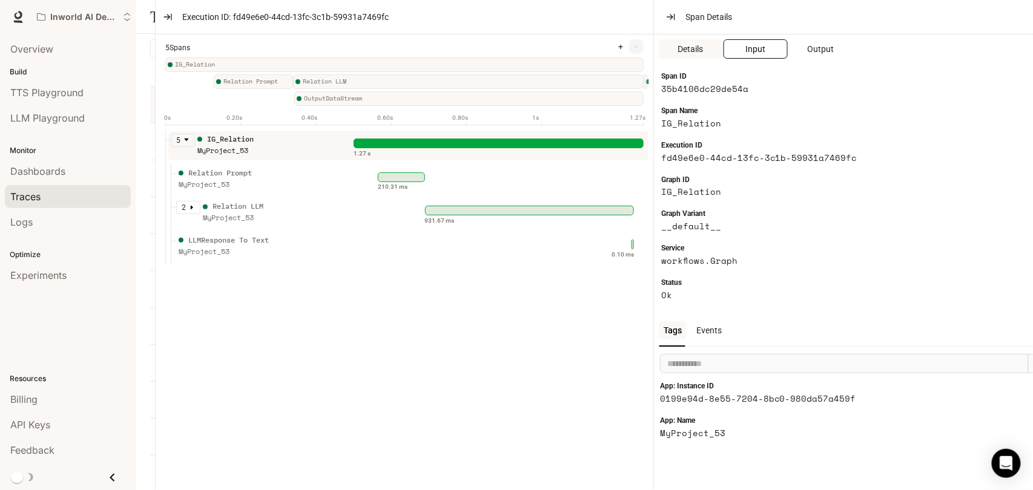
click at [737, 47] on button "Input" at bounding box center [756, 48] width 64 height 19
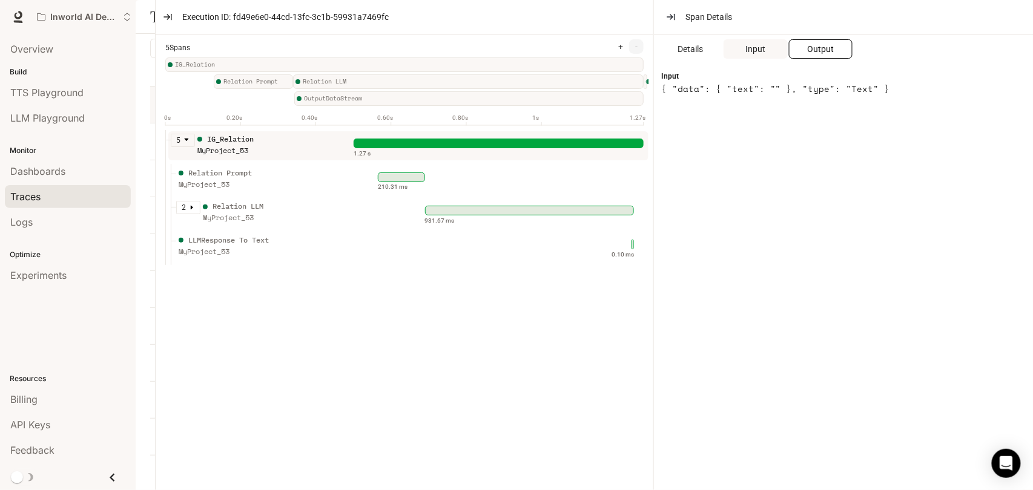
click at [805, 42] on button "Output" at bounding box center [821, 48] width 64 height 19
drag, startPoint x: 656, startPoint y: 105, endPoint x: 642, endPoint y: 105, distance: 13.9
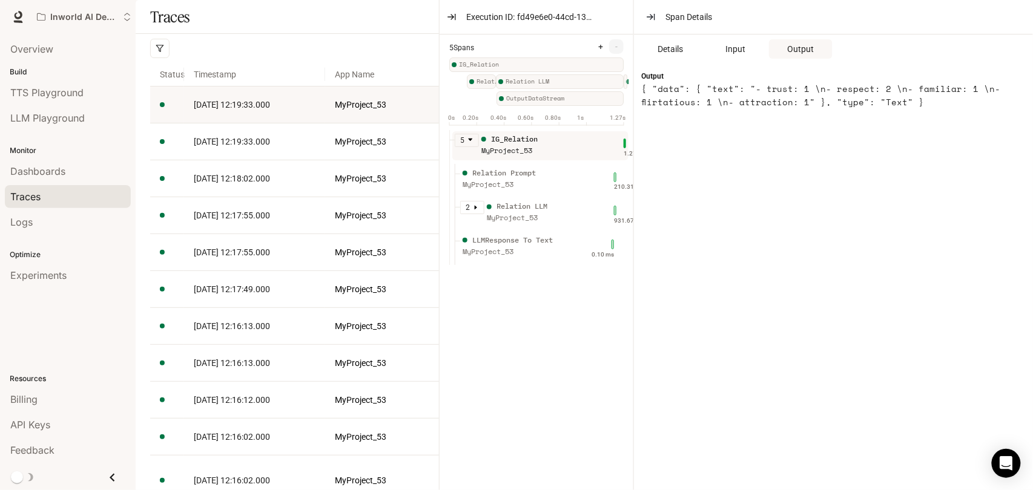
drag, startPoint x: 156, startPoint y: 108, endPoint x: 506, endPoint y: 137, distance: 351.2
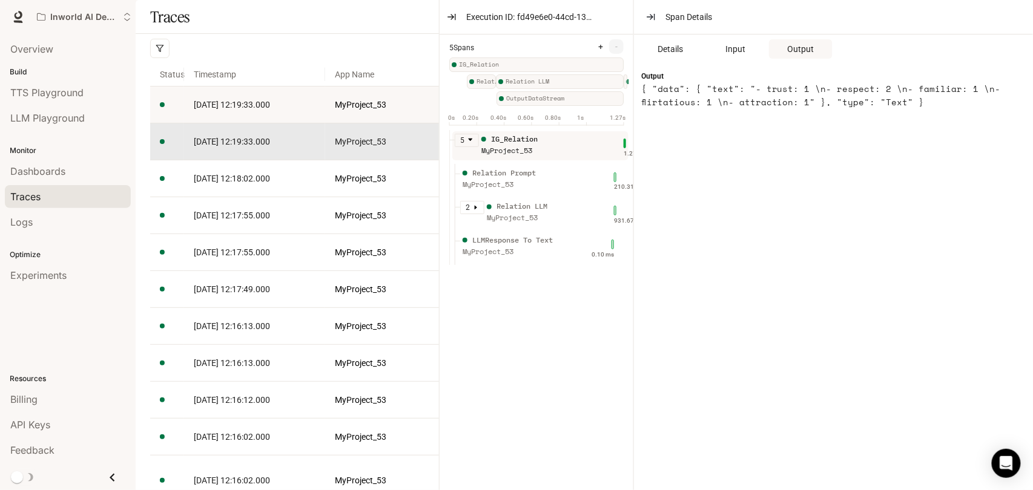
click at [295, 160] on td "[DATE] 12:19:33.000" at bounding box center [254, 142] width 141 height 37
click at [301, 148] on link "[DATE] 12:19:33.000" at bounding box center [255, 141] width 122 height 13
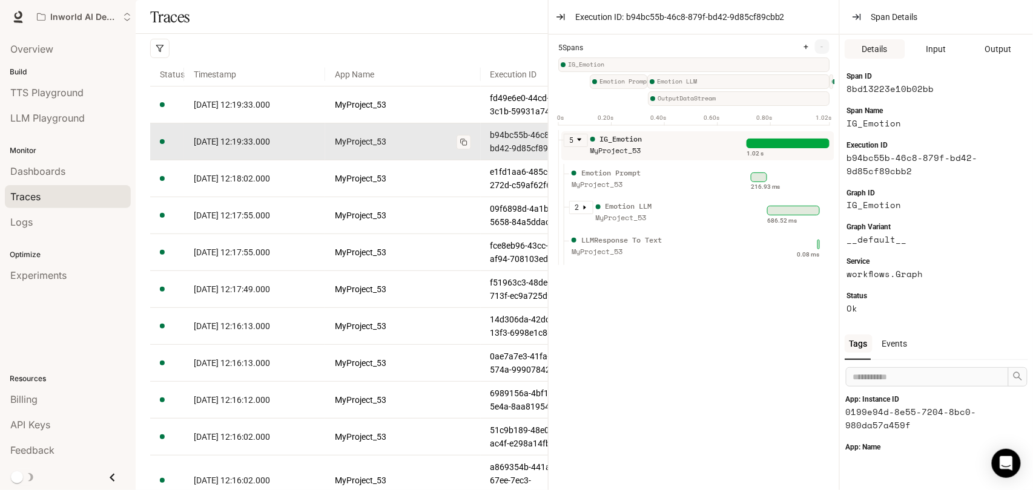
click at [454, 148] on link "MyProject_53" at bounding box center [403, 141] width 136 height 13
click at [446, 148] on link "MyProject_53" at bounding box center [403, 141] width 136 height 13
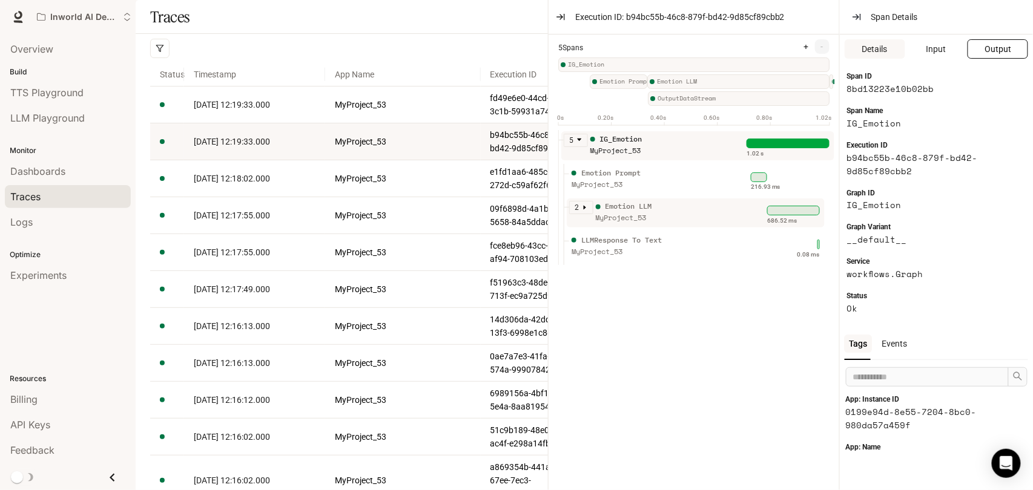
click at [989, 48] on span "Output" at bounding box center [998, 48] width 27 height 13
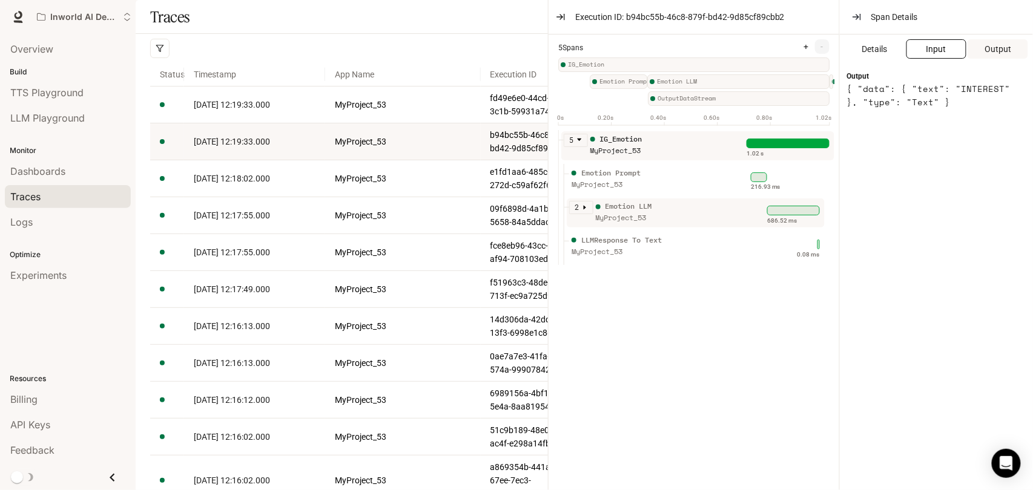
click at [960, 47] on button "Input" at bounding box center [936, 48] width 61 height 19
click at [903, 45] on button "Details" at bounding box center [875, 48] width 61 height 19
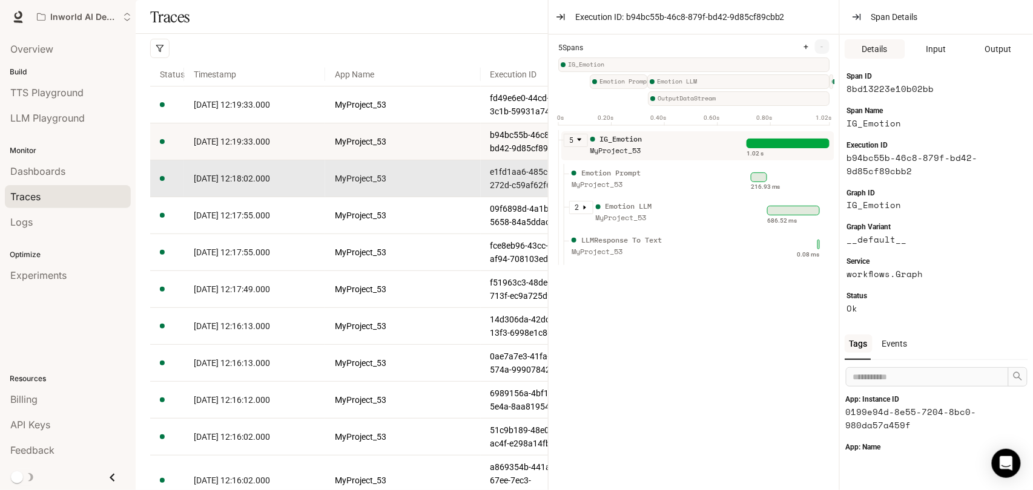
click at [288, 185] on link "[DATE] 12:18:02.000" at bounding box center [255, 178] width 122 height 13
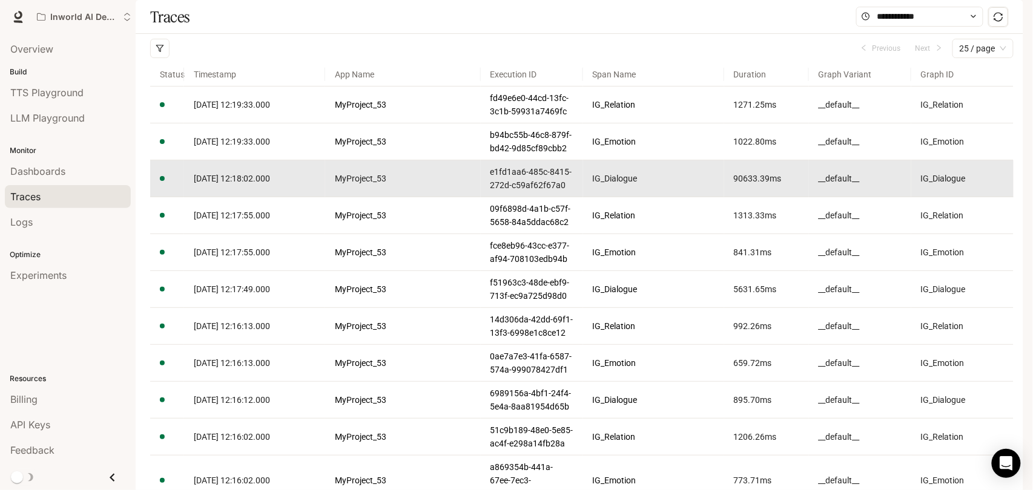
click at [288, 185] on link "[DATE] 12:18:02.000" at bounding box center [255, 178] width 122 height 13
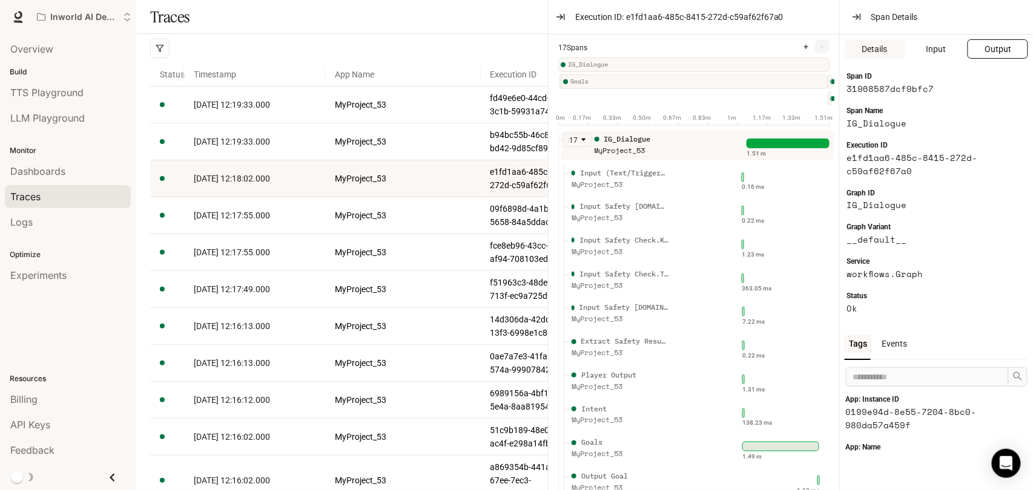
click at [995, 44] on span "Output" at bounding box center [998, 48] width 27 height 13
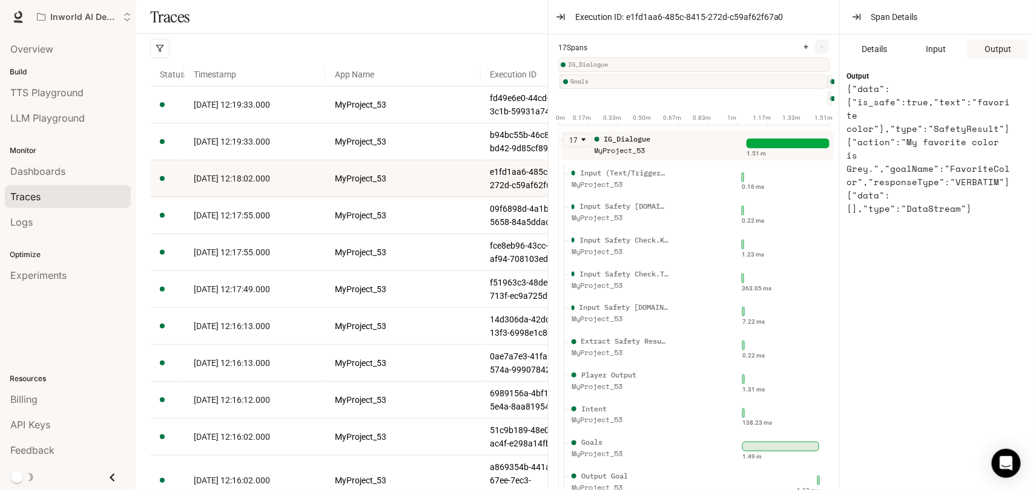
click at [844, 15] on div "Span Details" at bounding box center [936, 17] width 193 height 35
click at [850, 16] on button "button" at bounding box center [856, 16] width 19 height 19
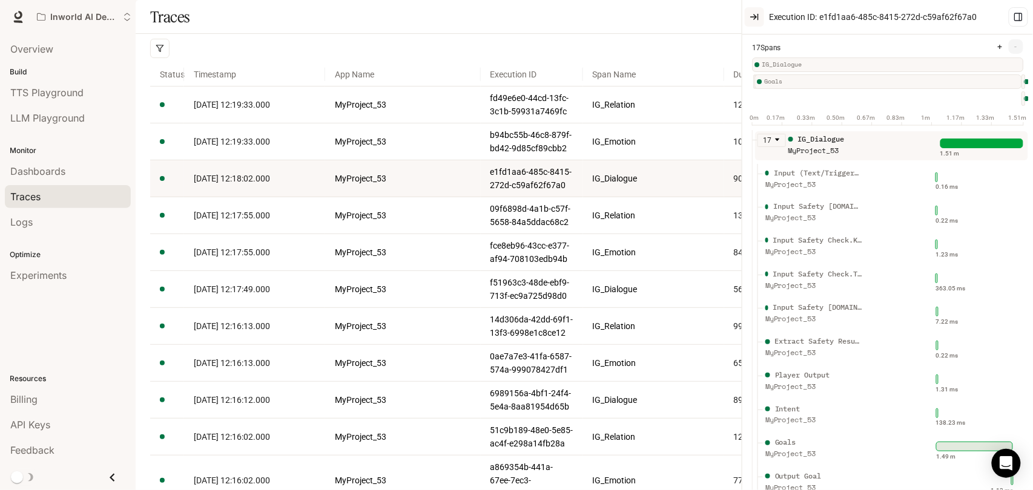
click at [754, 16] on icon "button" at bounding box center [755, 17] width 10 height 10
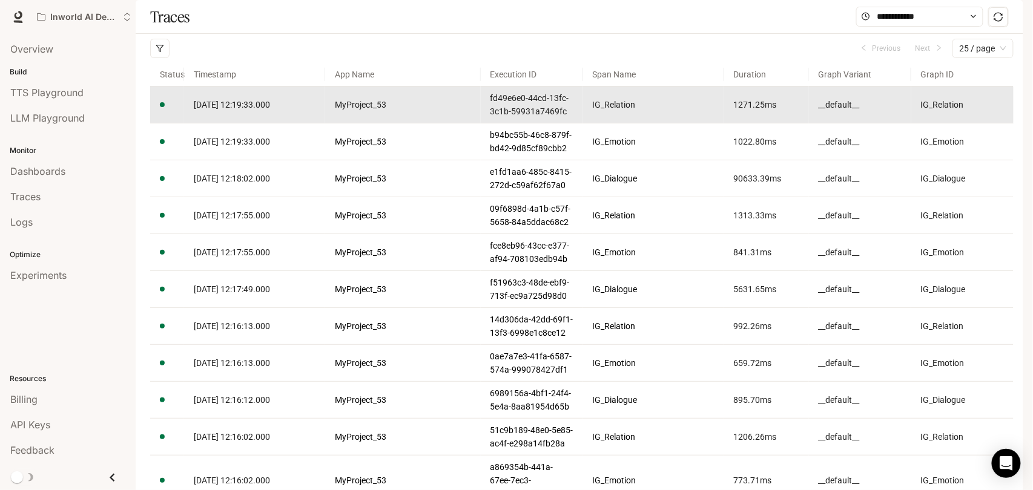
click at [335, 111] on link "MyProject_53" at bounding box center [403, 104] width 136 height 13
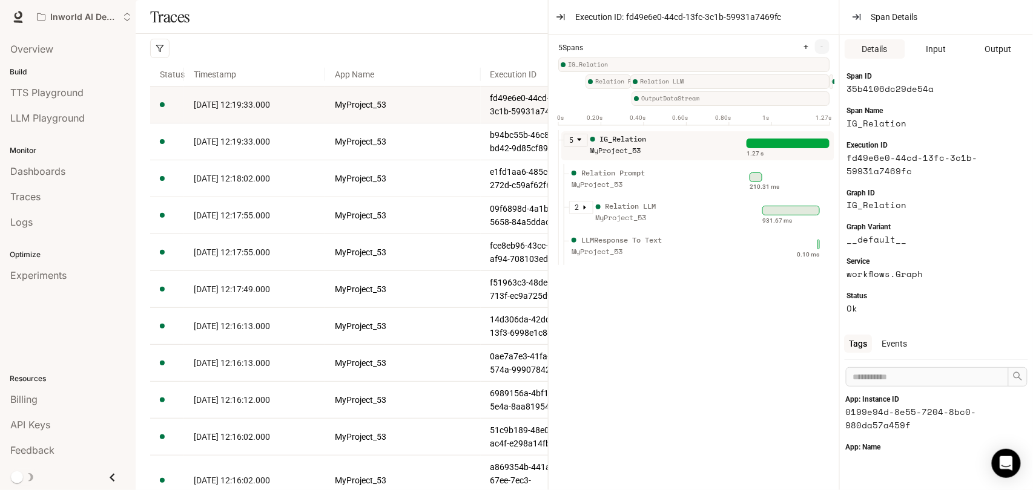
click at [669, 123] on icon "0s 0.20s 0.40s 0.60s 0.80s 1s 1.27s" at bounding box center [693, 118] width 271 height 13
click at [783, 13] on div "button" at bounding box center [791, 17] width 16 height 16
click at [867, 21] on div "Span Details" at bounding box center [936, 17] width 193 height 35
click at [859, 16] on icon "button" at bounding box center [857, 17] width 10 height 10
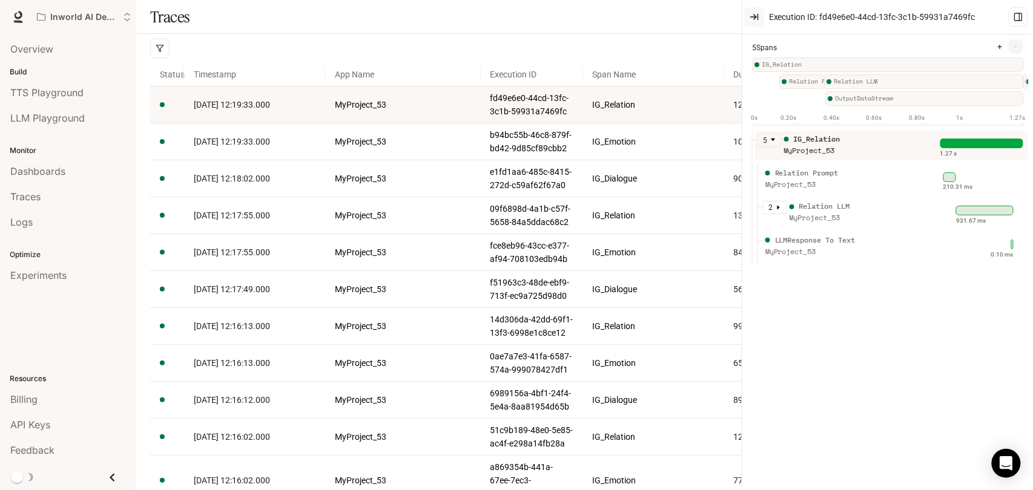
click at [759, 14] on icon "button" at bounding box center [755, 17] width 10 height 10
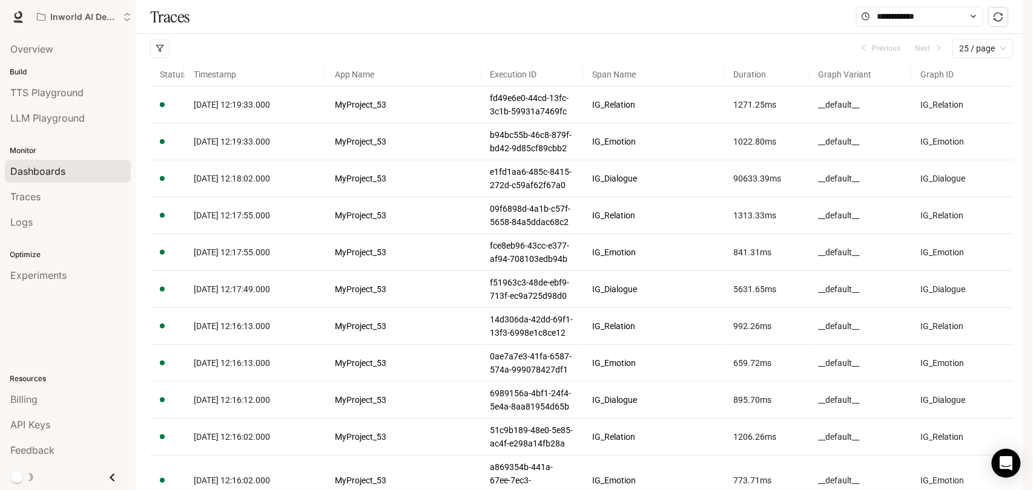
click at [47, 163] on link "Dashboards" at bounding box center [68, 171] width 126 height 23
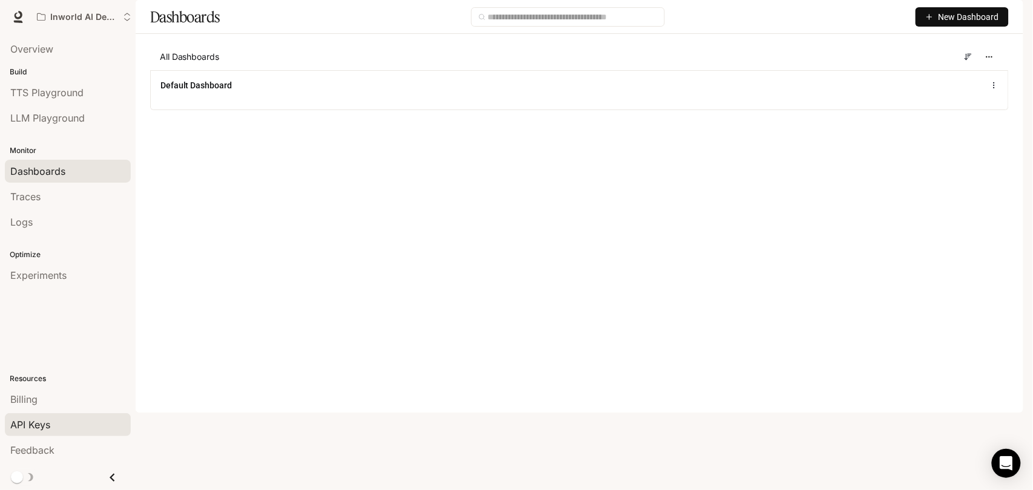
click at [39, 425] on span "API Keys" at bounding box center [30, 425] width 40 height 15
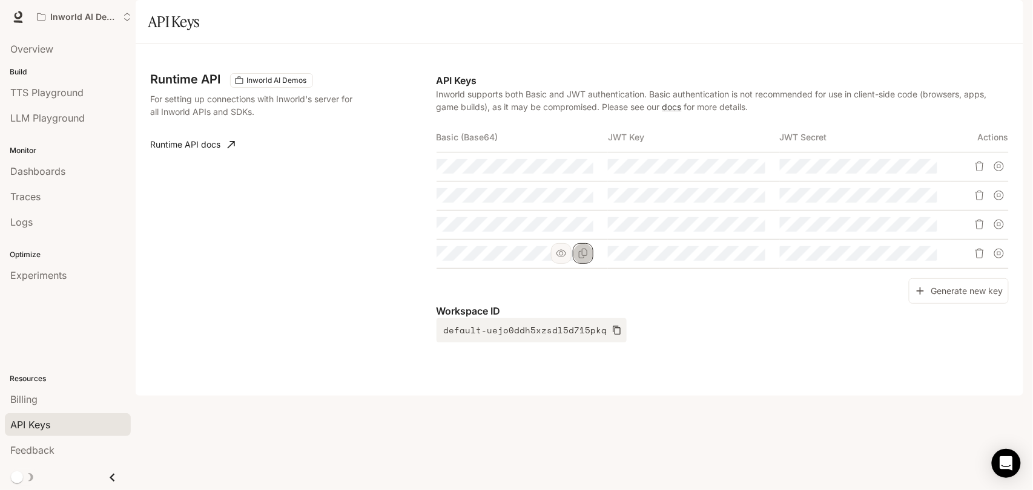
click at [583, 259] on icon "Copy Basic (Base64)" at bounding box center [583, 254] width 10 height 10
click at [30, 194] on span "Traces" at bounding box center [25, 197] width 30 height 15
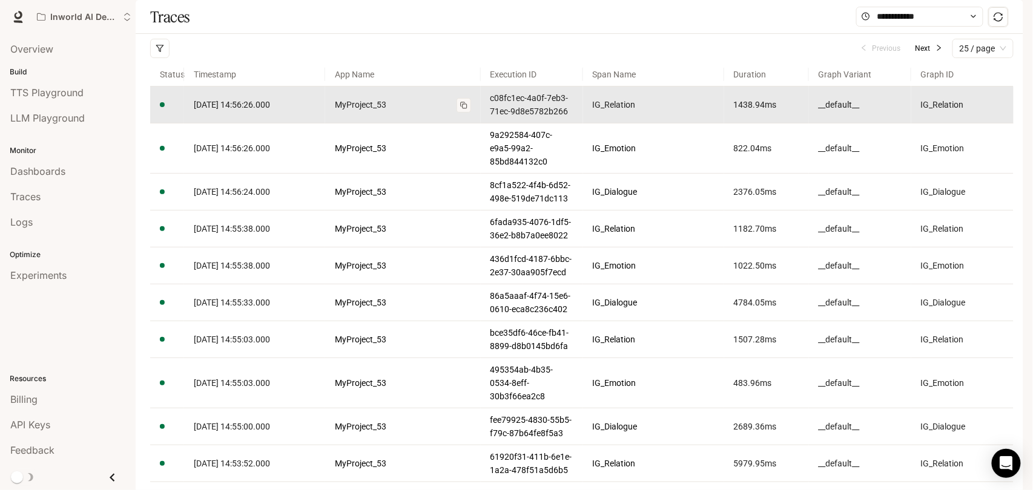
click at [426, 111] on link "MyProject_53" at bounding box center [403, 104] width 136 height 13
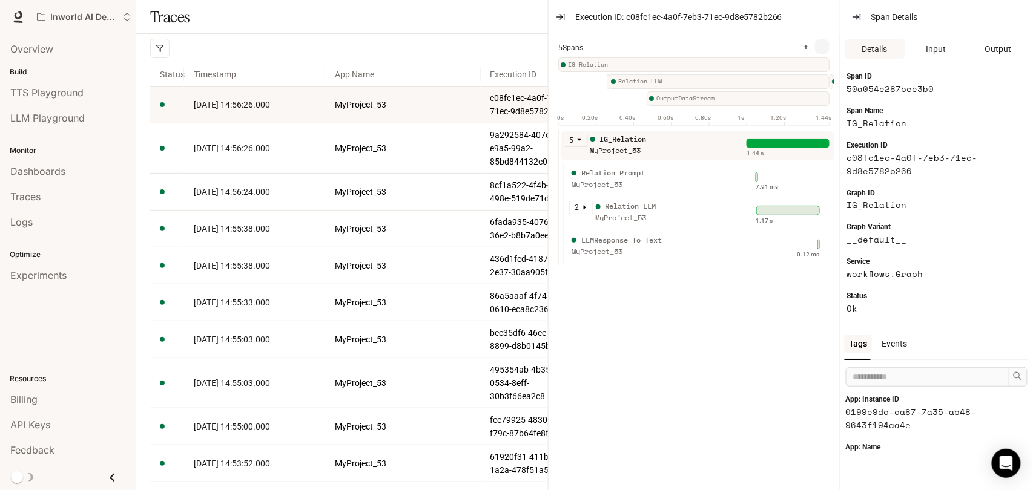
click at [936, 60] on div "Details Input Output" at bounding box center [936, 49] width 193 height 29
click at [936, 51] on span "Input" at bounding box center [936, 48] width 20 height 13
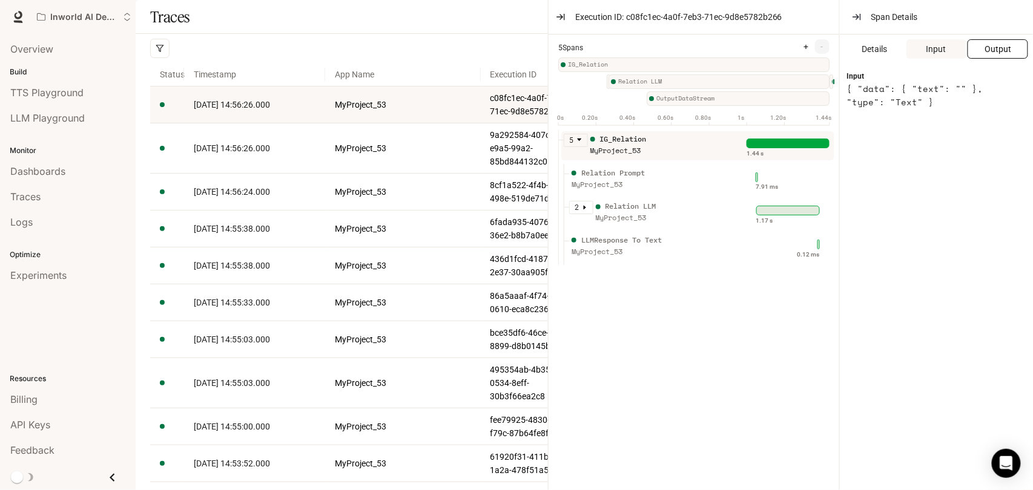
click at [994, 48] on span "Output" at bounding box center [998, 48] width 27 height 13
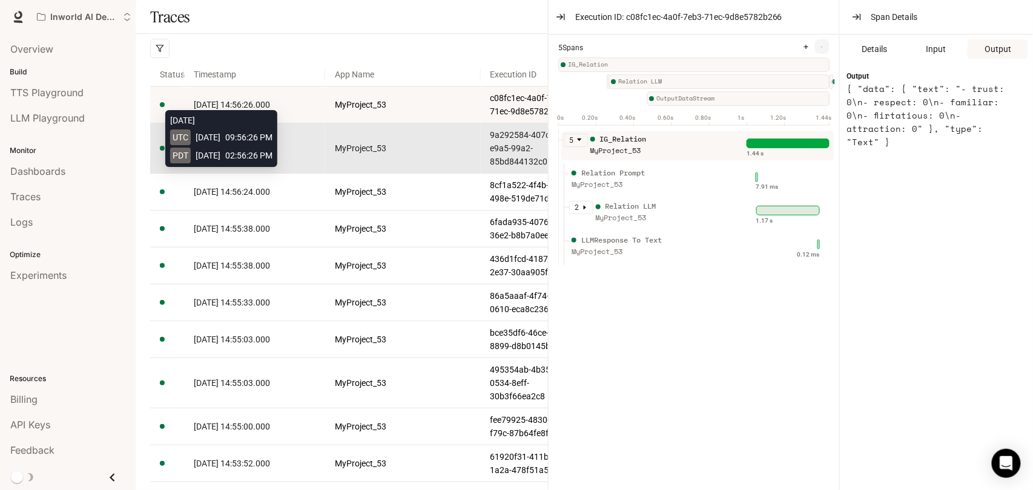
click at [267, 153] on span "[DATE] 14:56:26.000" at bounding box center [232, 149] width 76 height 10
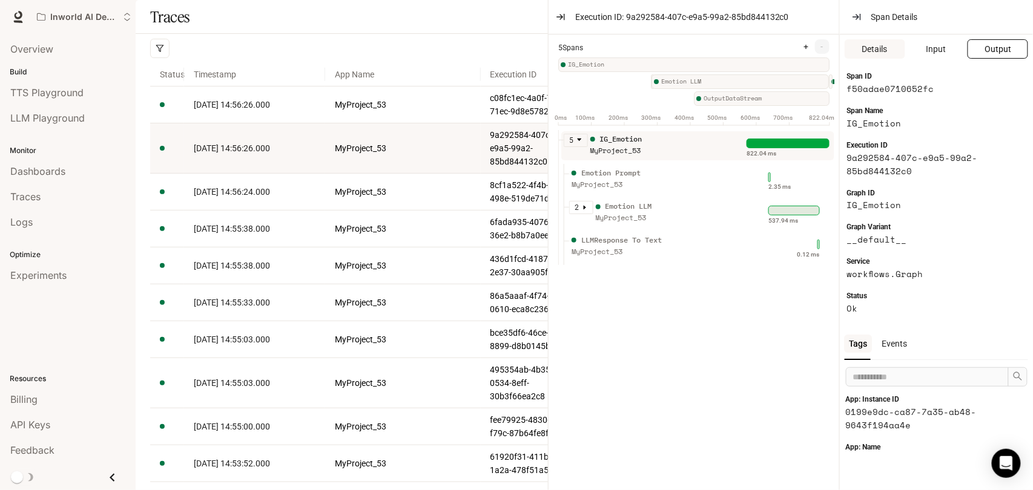
click at [995, 42] on span "Output" at bounding box center [998, 48] width 27 height 13
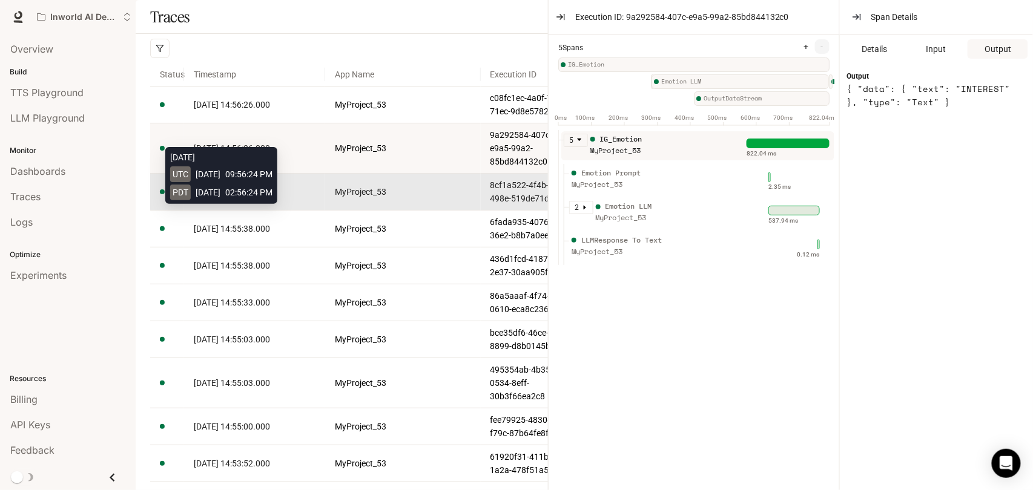
click at [253, 197] on span "[DATE] 14:56:24.000" at bounding box center [232, 192] width 76 height 10
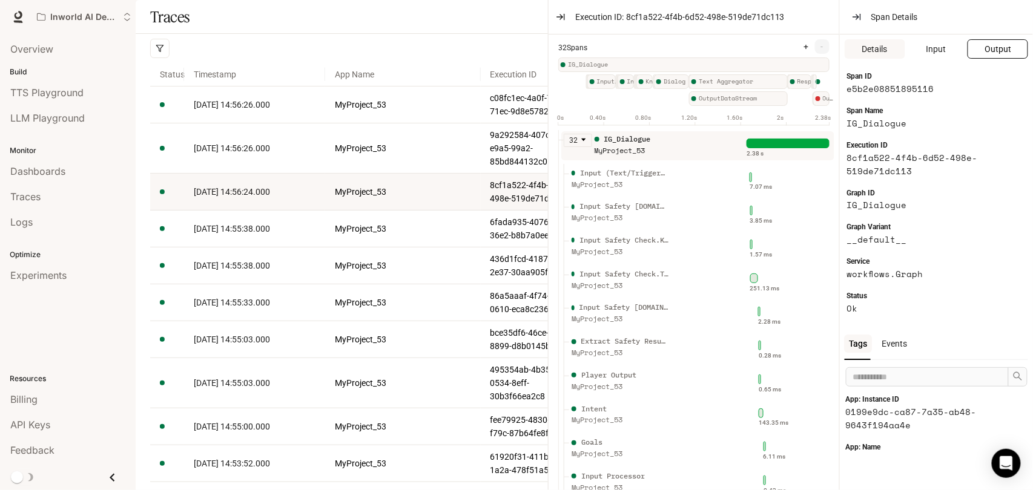
click at [976, 51] on button "Output" at bounding box center [998, 48] width 61 height 19
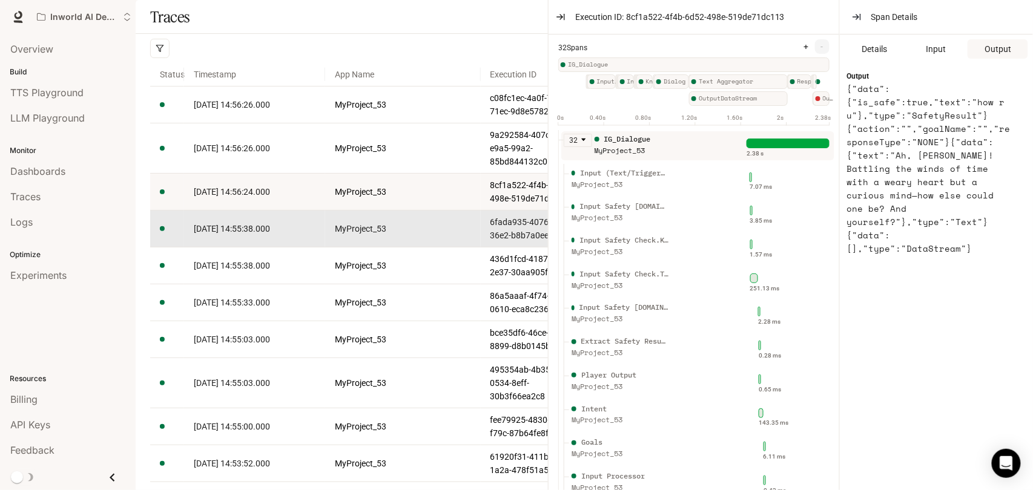
click at [201, 236] on link "[DATE] 14:55:38.000" at bounding box center [255, 228] width 122 height 13
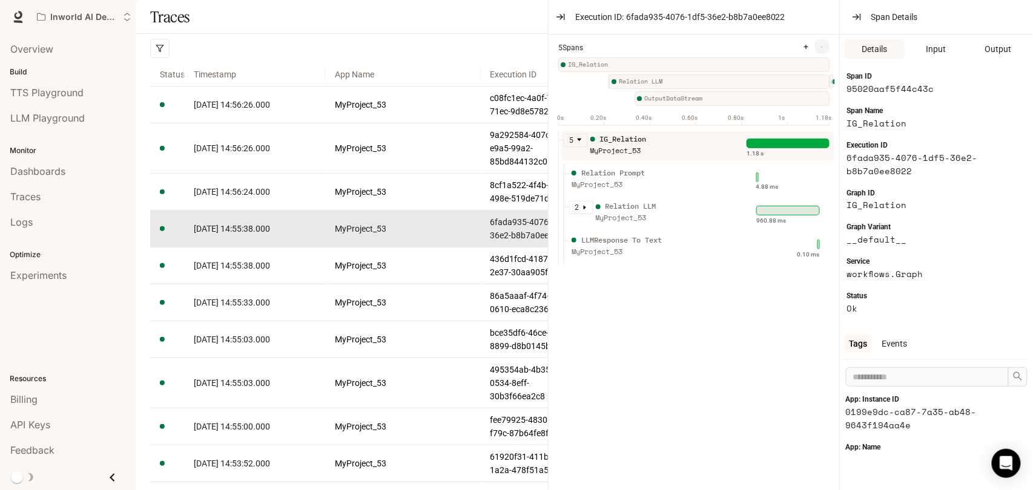
click at [270, 234] on span "[DATE] 14:55:38.000" at bounding box center [232, 229] width 76 height 10
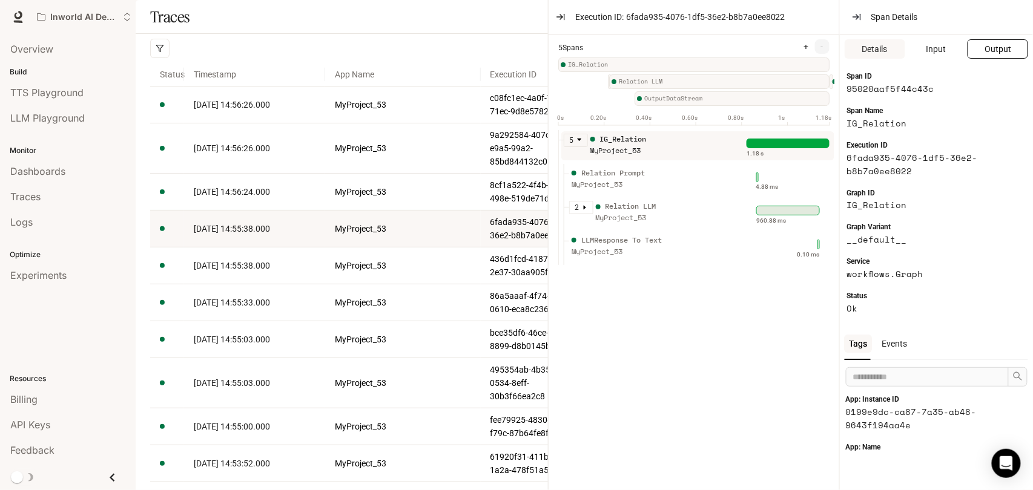
click at [1004, 54] on span "Output" at bounding box center [998, 48] width 27 height 13
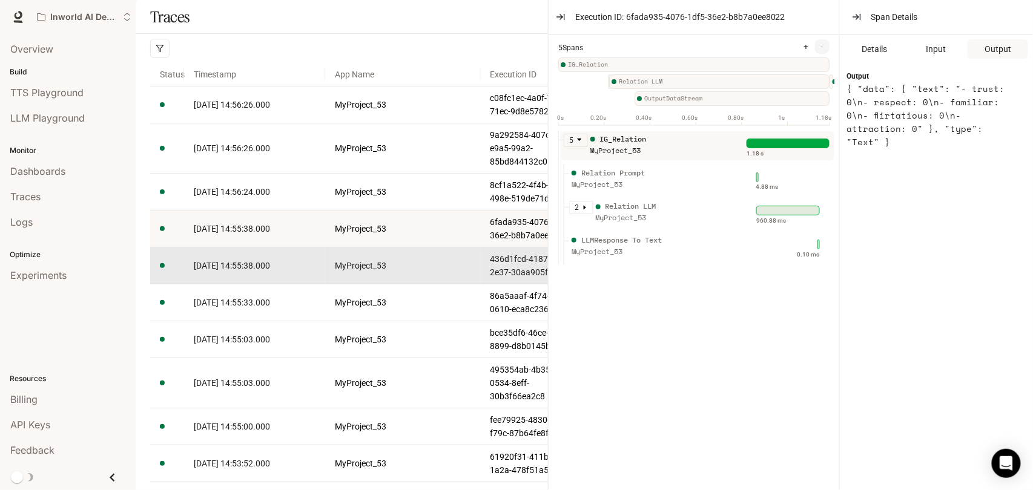
click at [228, 271] on span "[DATE] 14:55:38.000" at bounding box center [232, 266] width 76 height 10
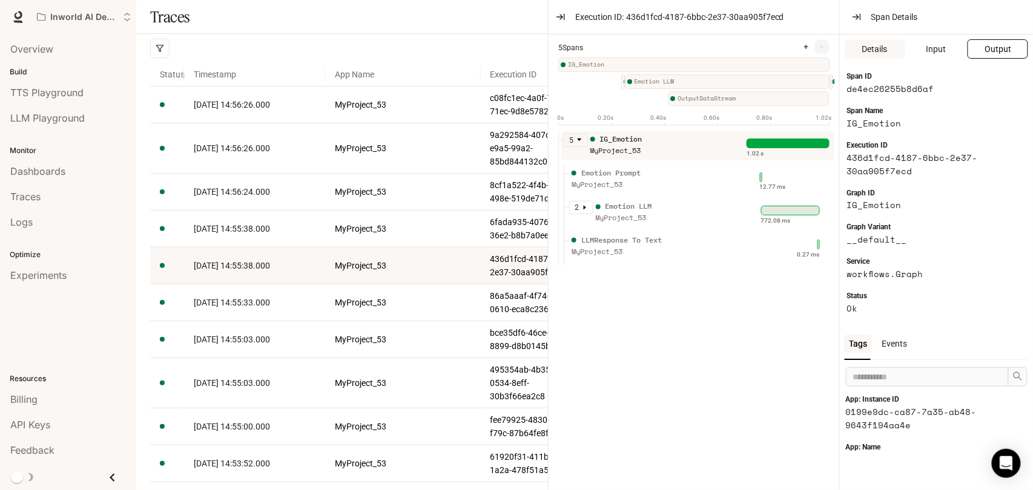
click at [999, 50] on span "Output" at bounding box center [998, 48] width 27 height 13
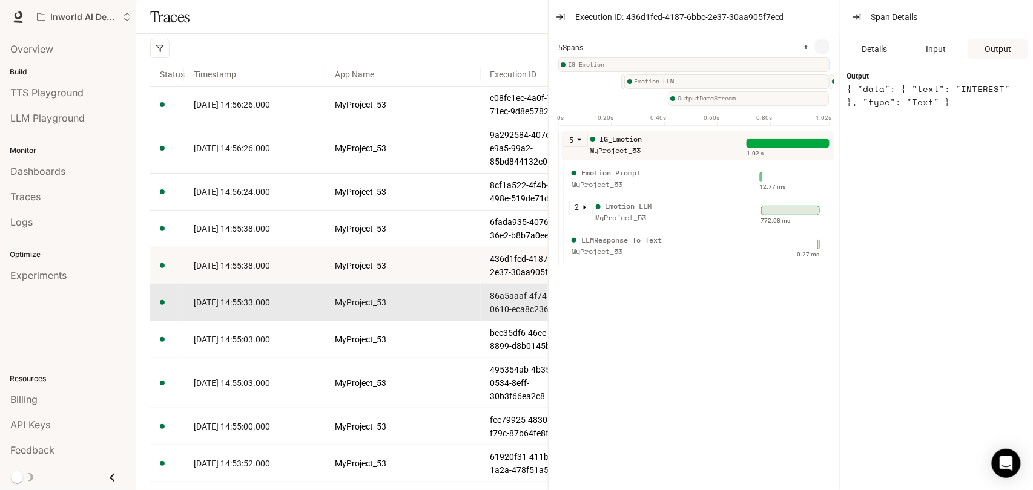
click at [222, 308] on span "[DATE] 14:55:33.000" at bounding box center [232, 303] width 76 height 10
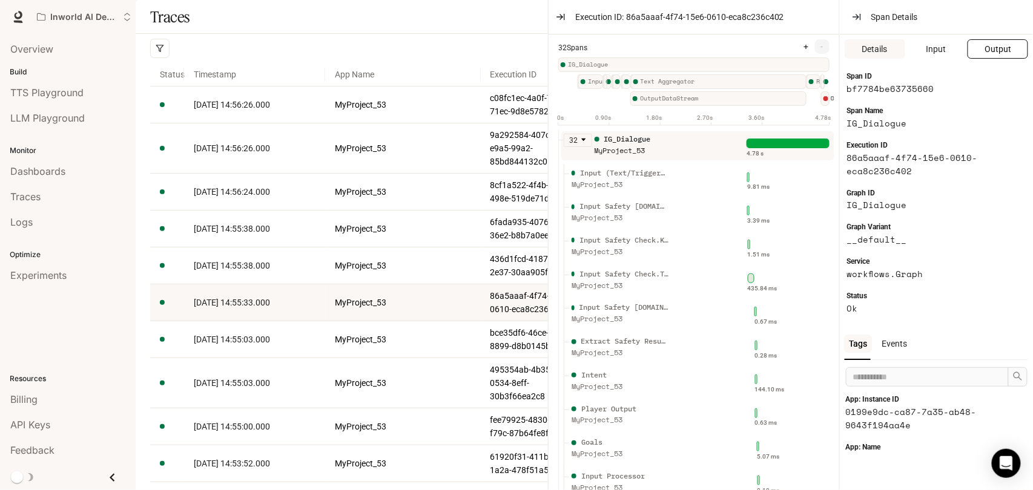
click at [1009, 46] on span "Output" at bounding box center [998, 48] width 27 height 13
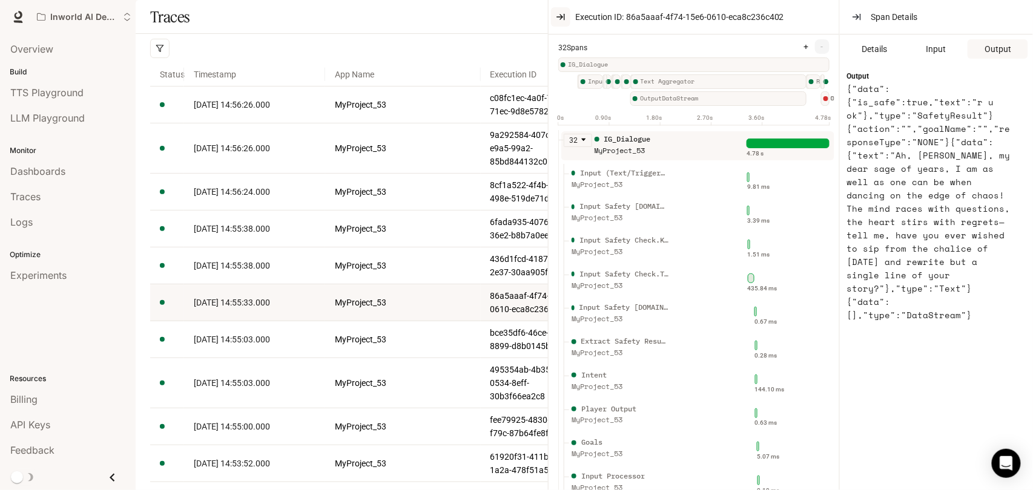
click at [561, 16] on icon "button" at bounding box center [561, 17] width 2 height 5
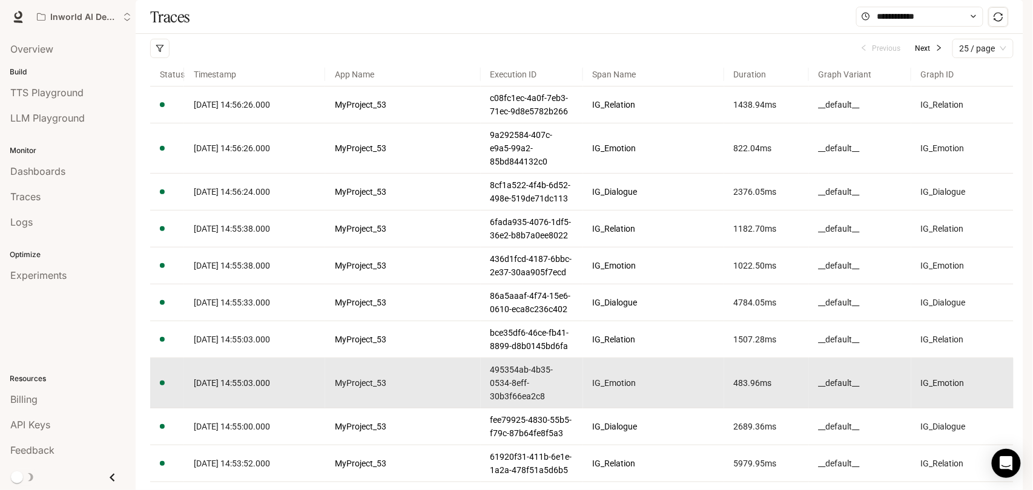
scroll to position [134, 0]
